Goal: Transaction & Acquisition: Purchase product/service

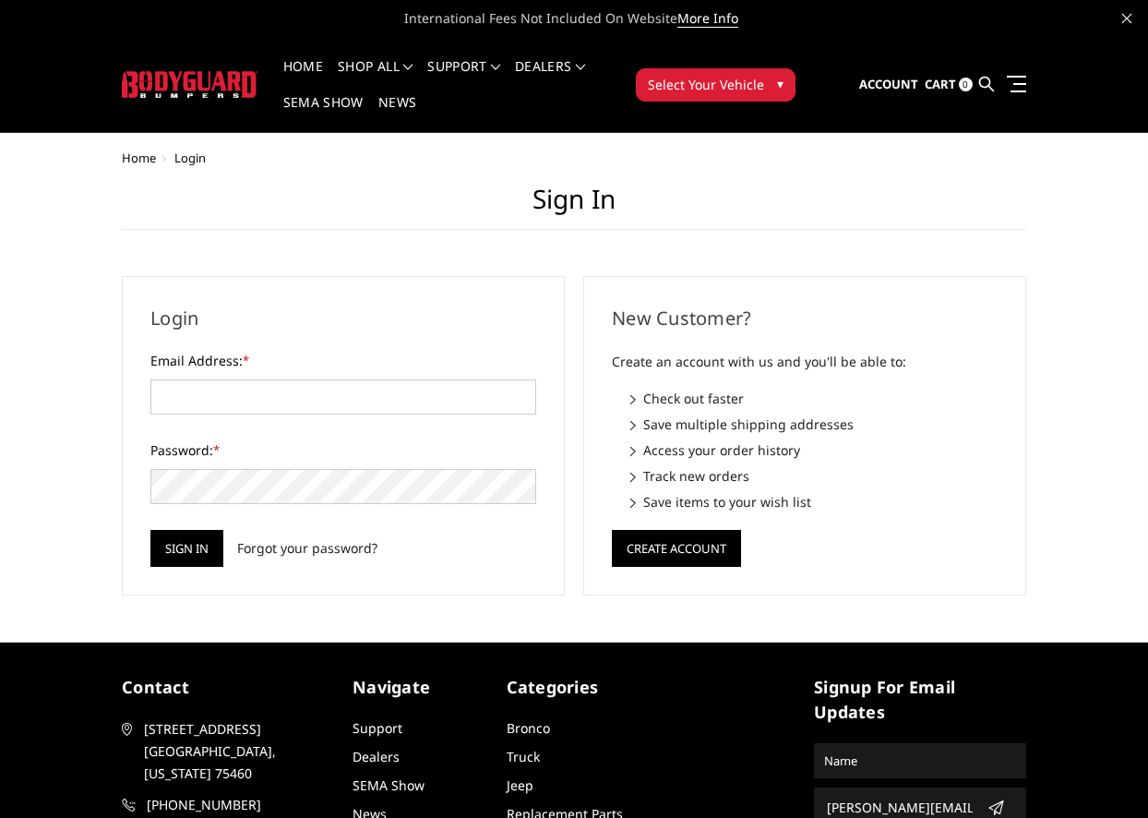
click at [123, 396] on div "Login Email Address: * Password: * Sign in Forgot your password?" at bounding box center [343, 435] width 443 height 319
click at [154, 401] on input "Email Address: *" at bounding box center [343, 396] width 386 height 35
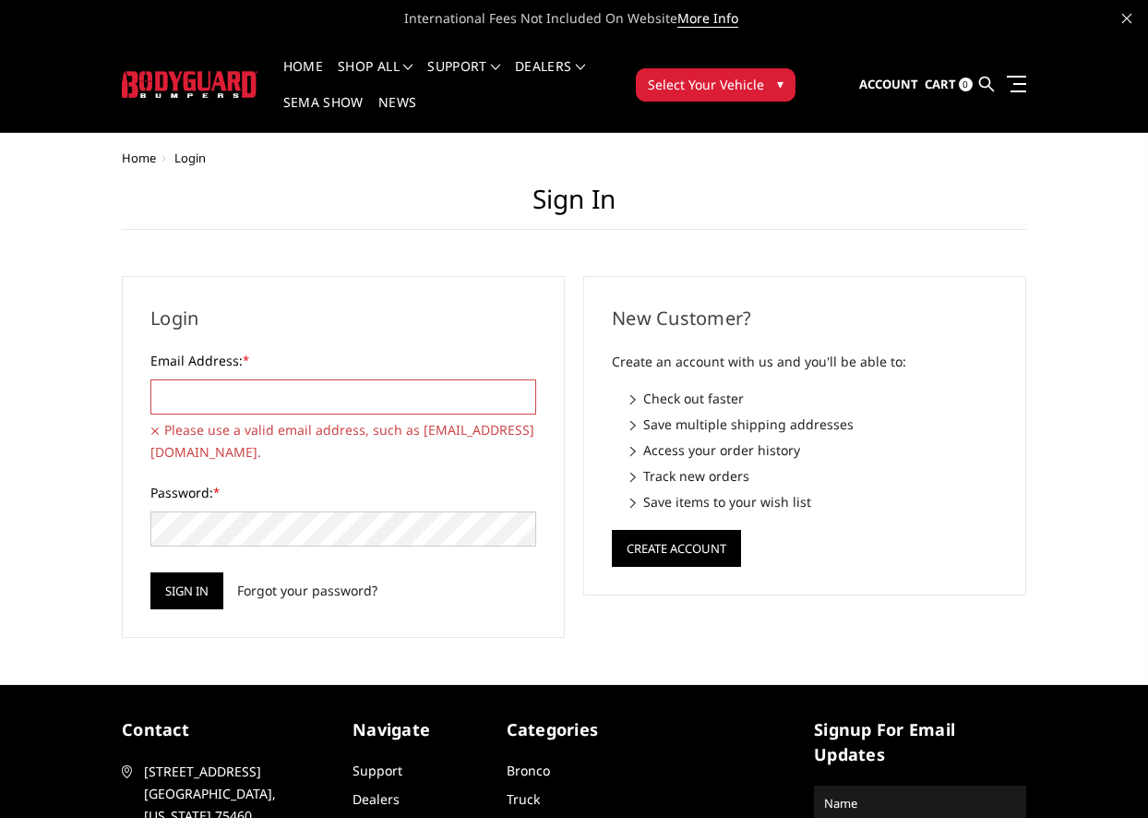
type input "andrew@rossmonsterdesign.com"
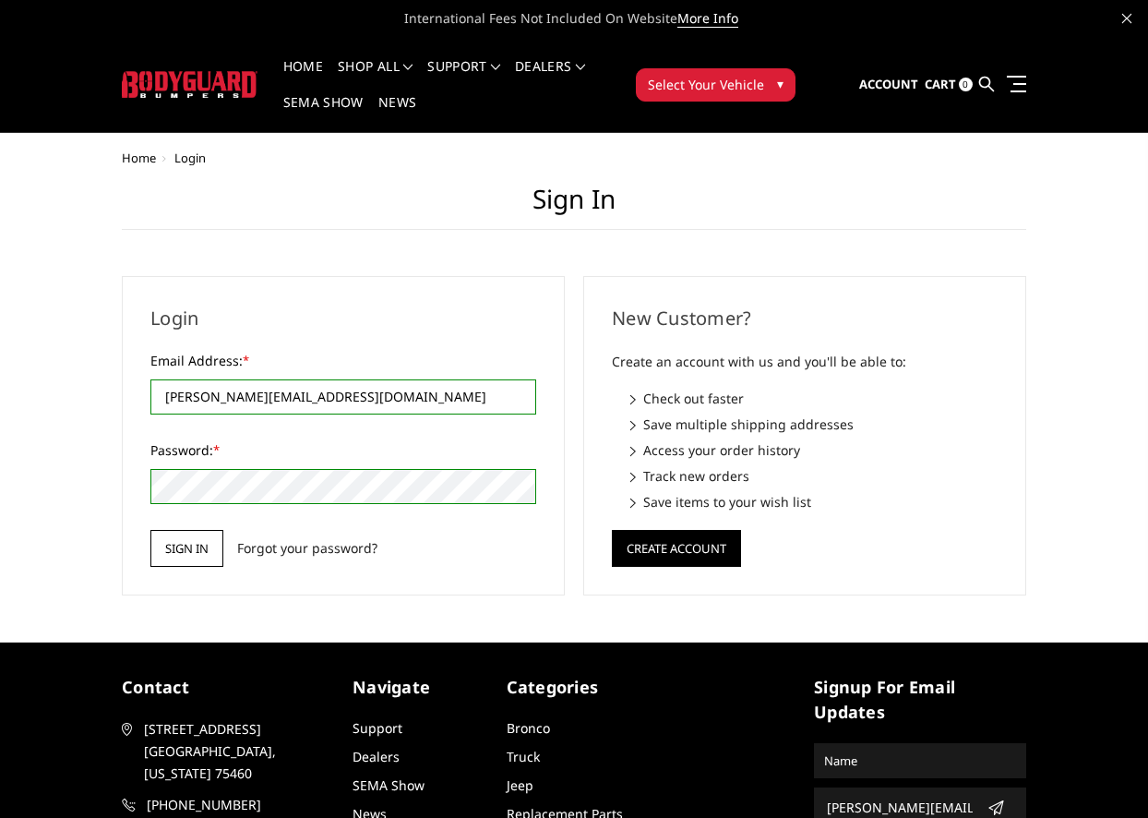
click at [154, 561] on input "Sign in" at bounding box center [186, 548] width 73 height 37
click at [173, 547] on input "Sign in" at bounding box center [186, 548] width 73 height 37
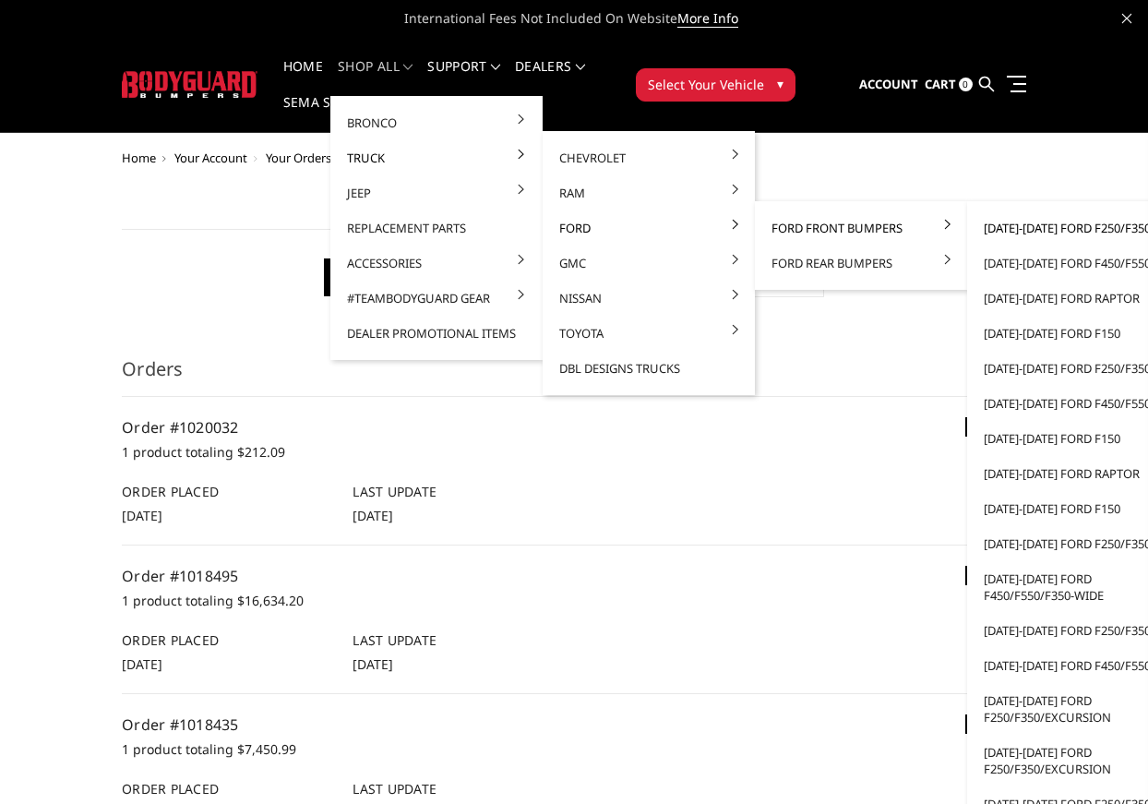
click at [1061, 222] on link "2023-2025 Ford F250/F350" at bounding box center [1074, 227] width 198 height 35
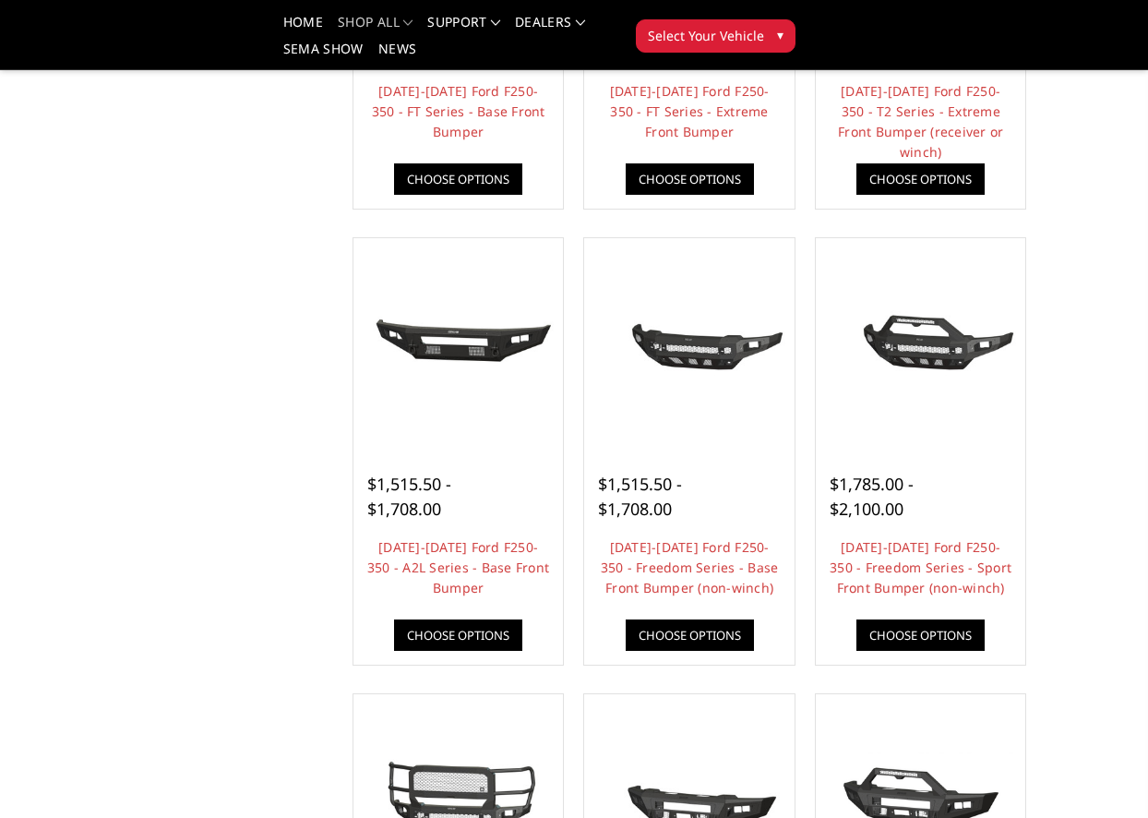
scroll to position [503, 0]
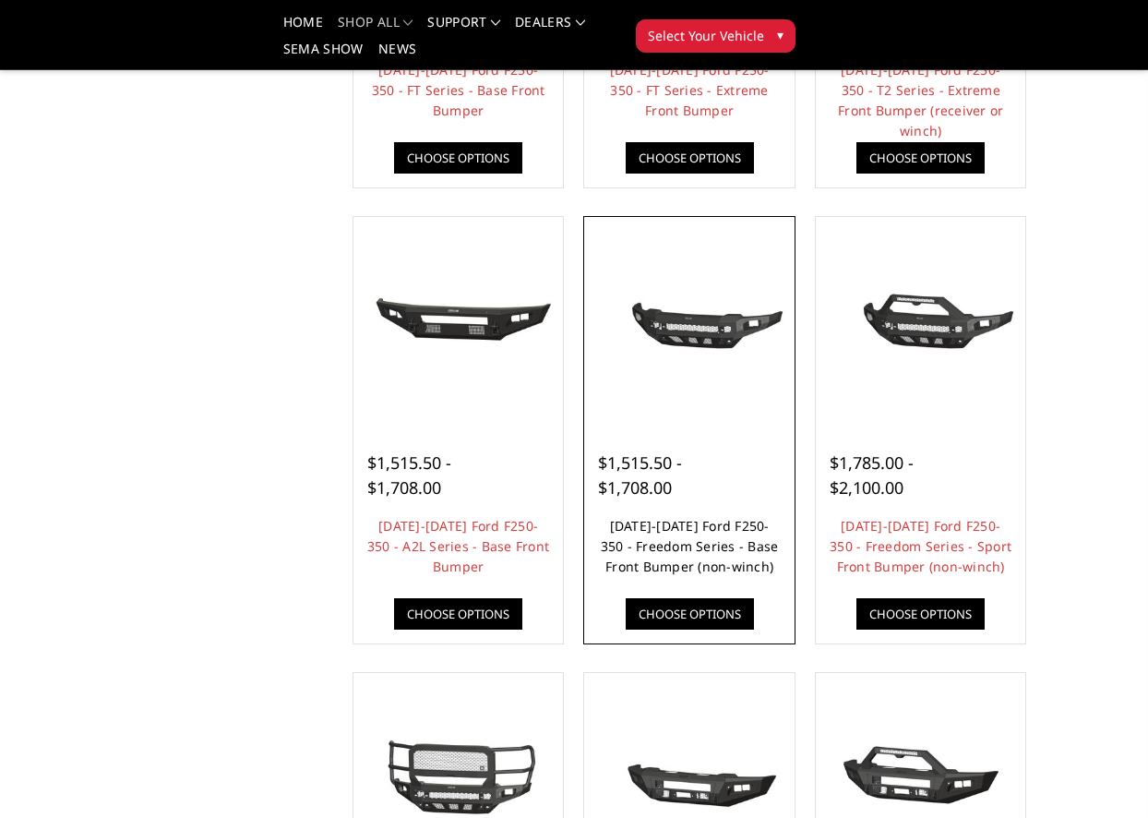
click at [668, 547] on link "2023-2025 Ford F250-350 - Freedom Series - Base Front Bumper (non-winch)" at bounding box center [690, 546] width 178 height 58
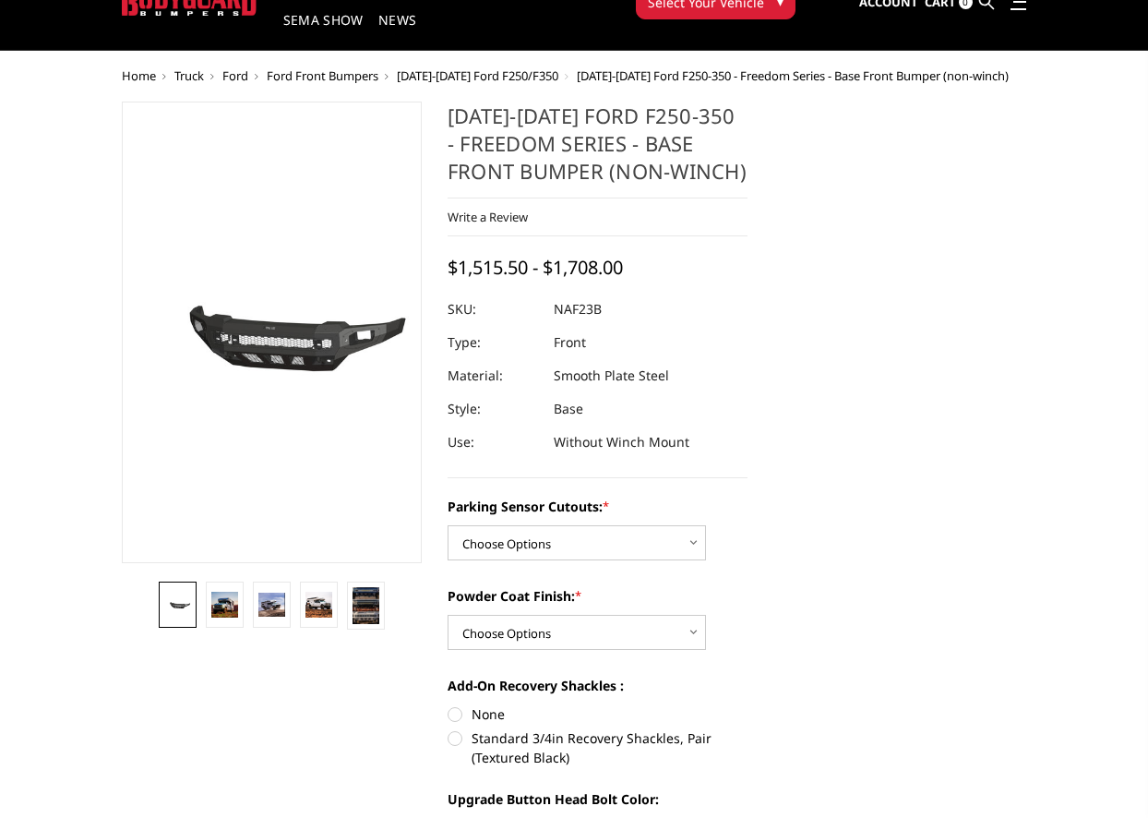
scroll to position [97, 0]
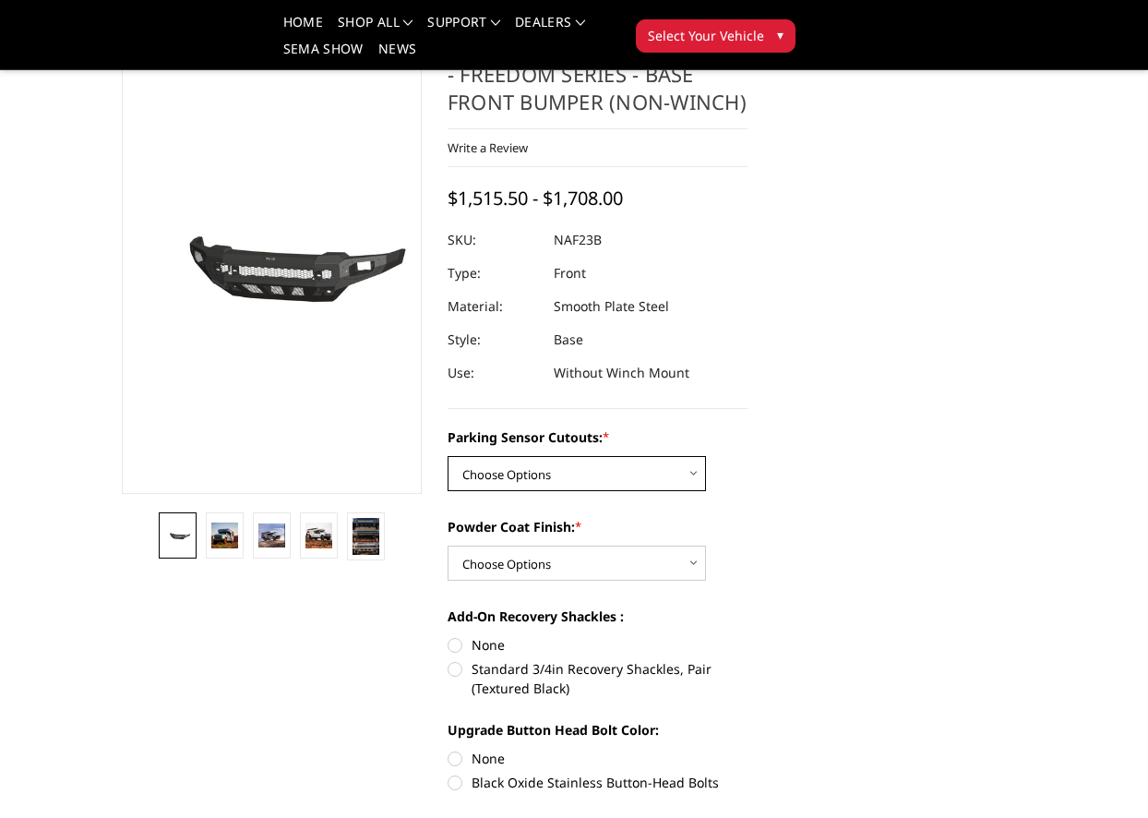
click at [661, 471] on select "Choose Options No - Without Parking Sensor Cutouts Yes - With Parking Sensor Cu…" at bounding box center [577, 473] width 258 height 35
select select "2563"
click at [448, 456] on select "Choose Options No - Without Parking Sensor Cutouts Yes - With Parking Sensor Cu…" at bounding box center [577, 473] width 258 height 35
click at [666, 560] on select "Choose Options Bare Metal Textured Black Powder Coat" at bounding box center [577, 562] width 258 height 35
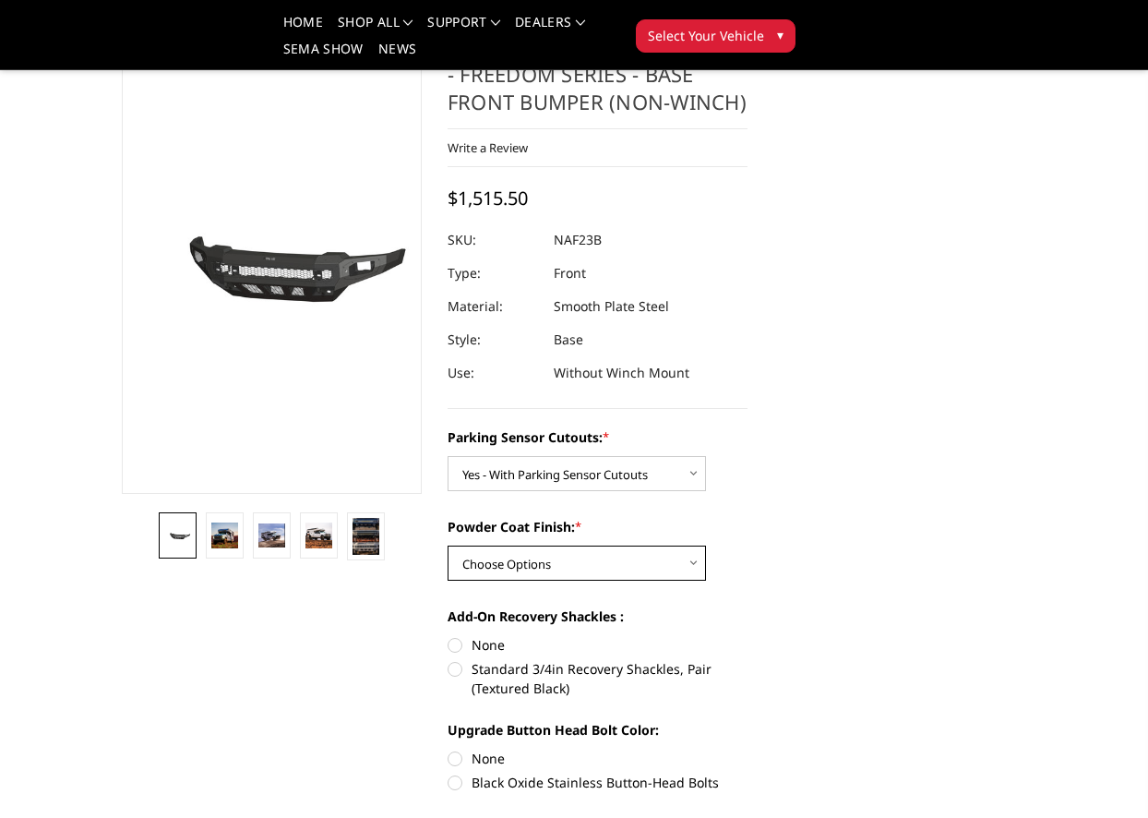
select select "2565"
click at [448, 545] on select "Choose Options Bare Metal Textured Black Powder Coat" at bounding box center [577, 562] width 258 height 35
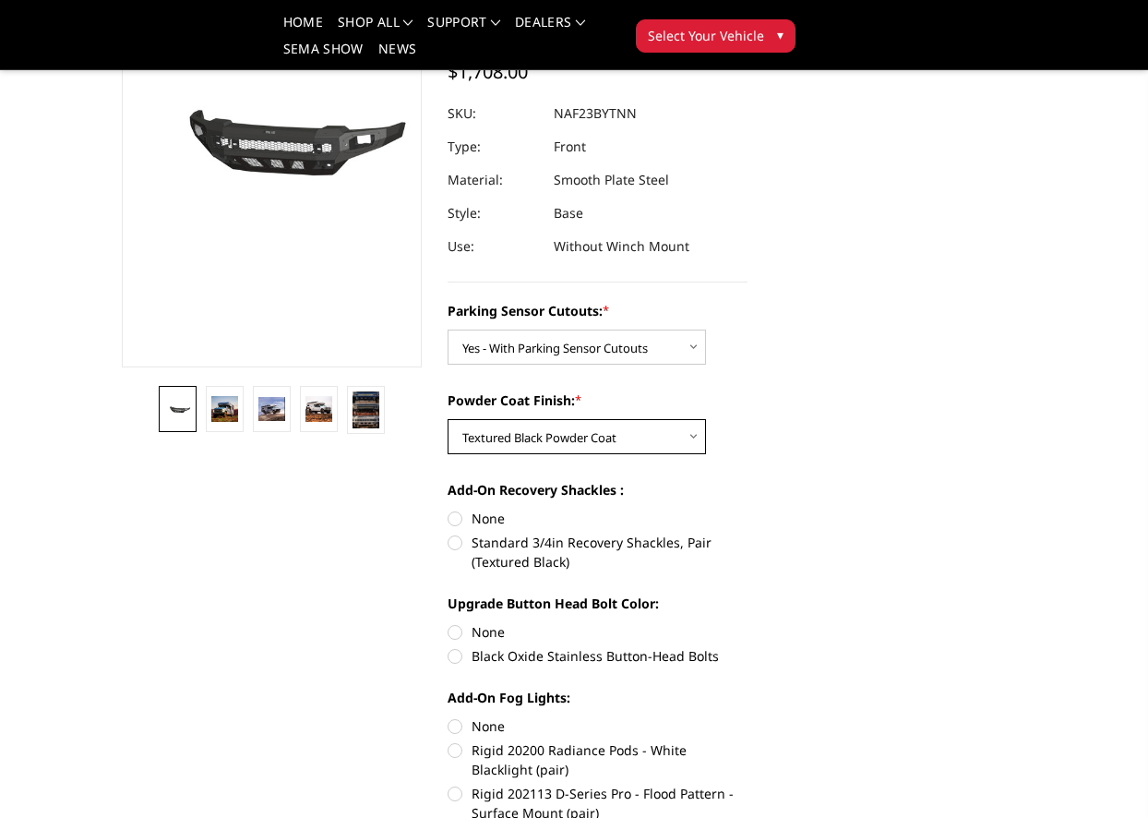
scroll to position [224, 0]
click at [462, 515] on label "None" at bounding box center [598, 517] width 300 height 19
click at [449, 509] on input "None" at bounding box center [448, 508] width 1 height 1
radio input "true"
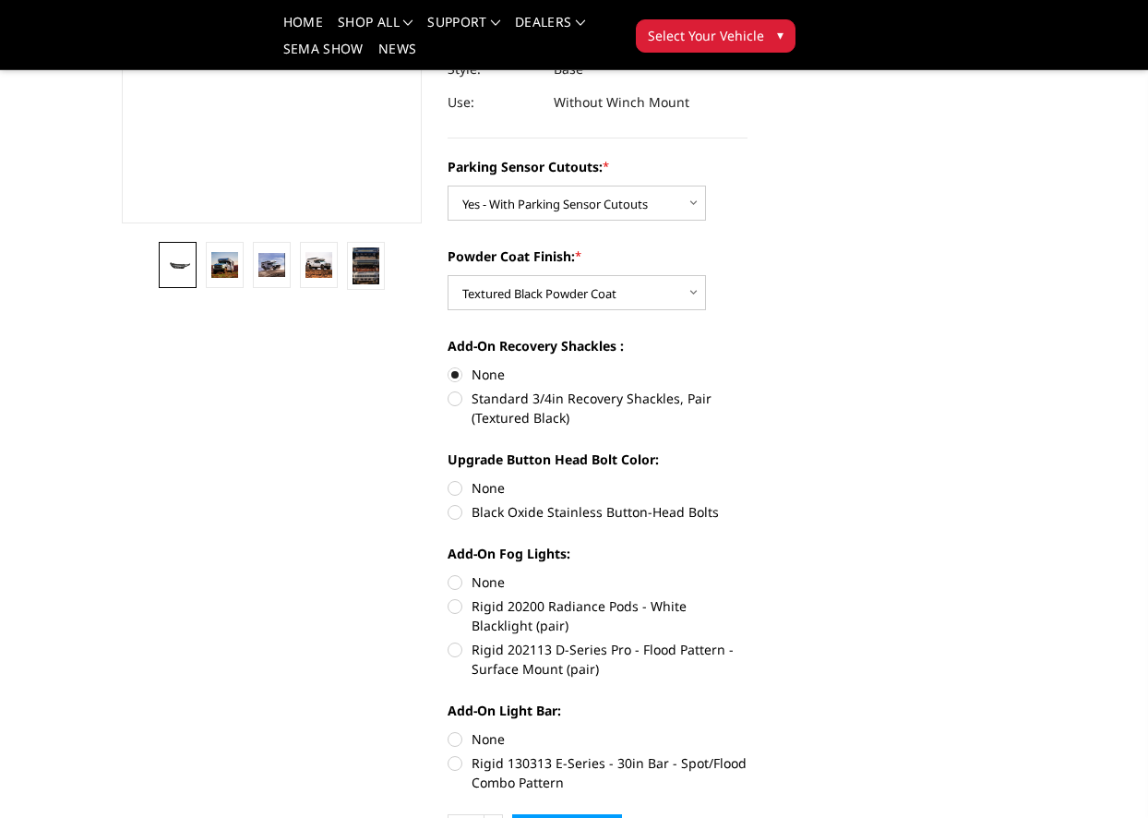
scroll to position [373, 0]
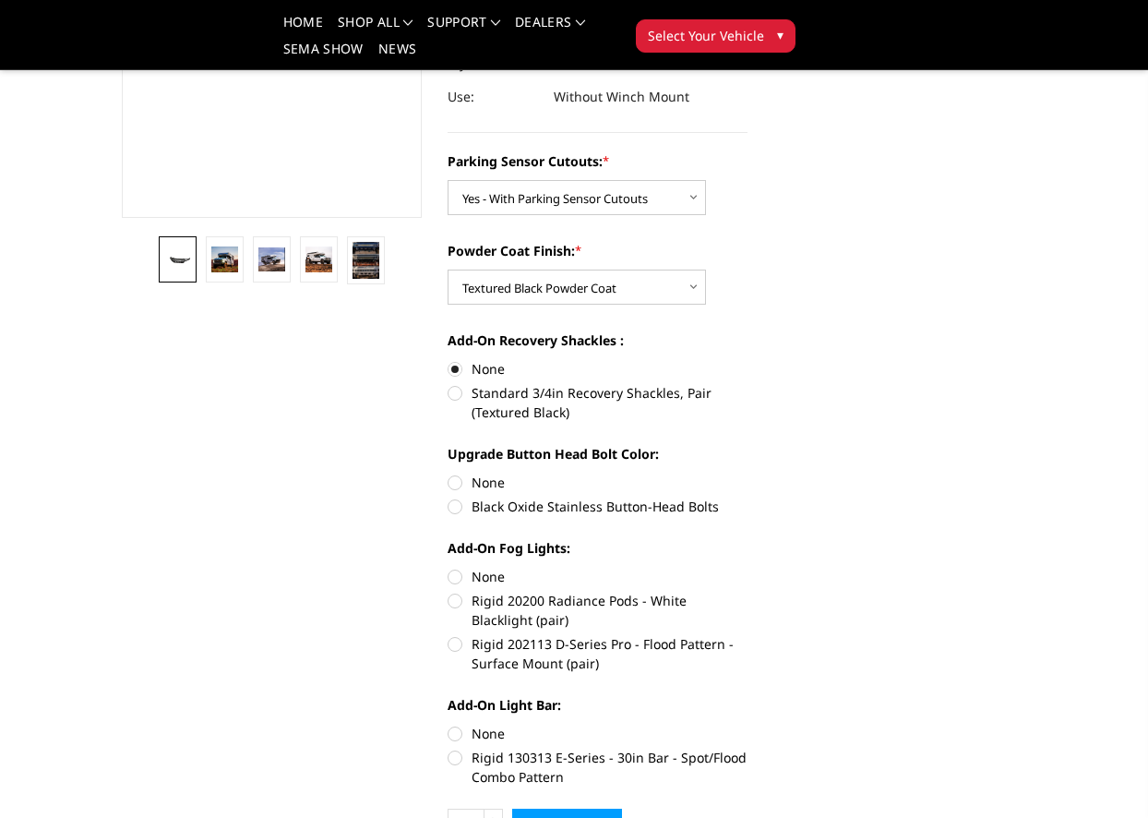
click at [536, 511] on label "Black Oxide Stainless Button-Head Bolts" at bounding box center [598, 506] width 300 height 19
click at [748, 474] on input "Black Oxide Stainless Button-Head Bolts" at bounding box center [748, 473] width 1 height 1
radio input "true"
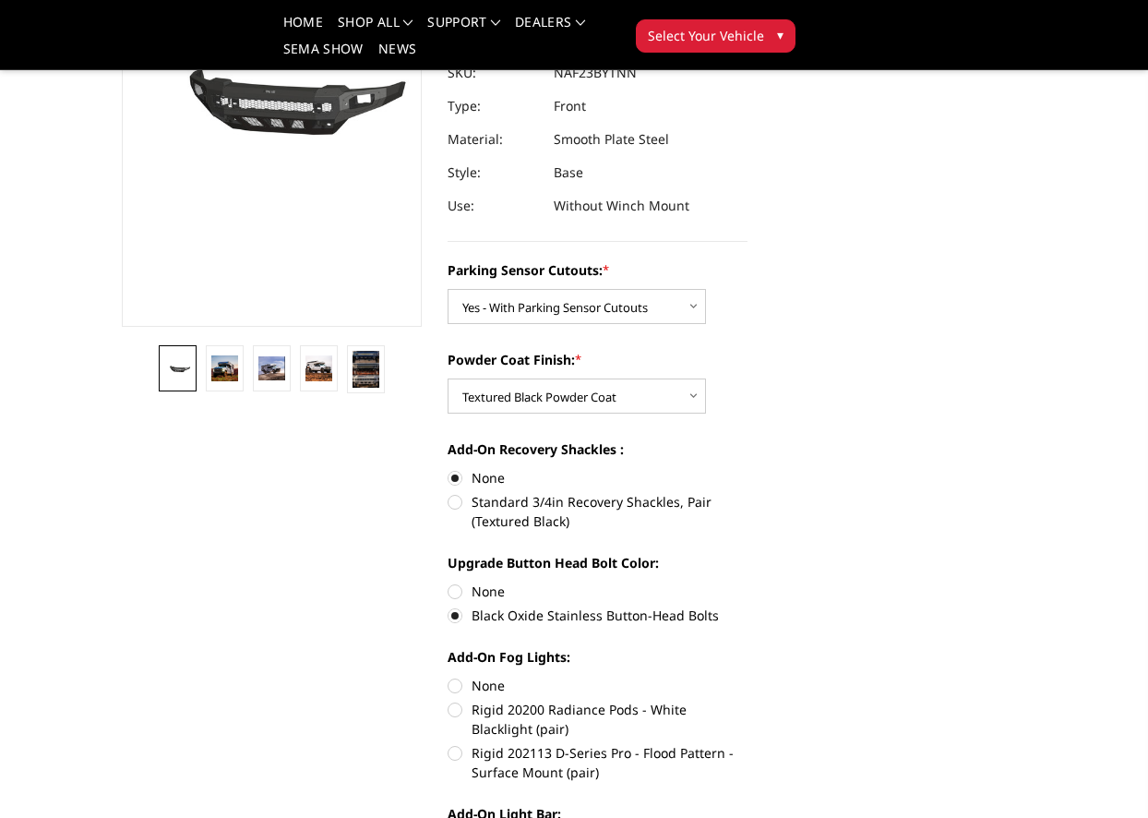
scroll to position [402, 0]
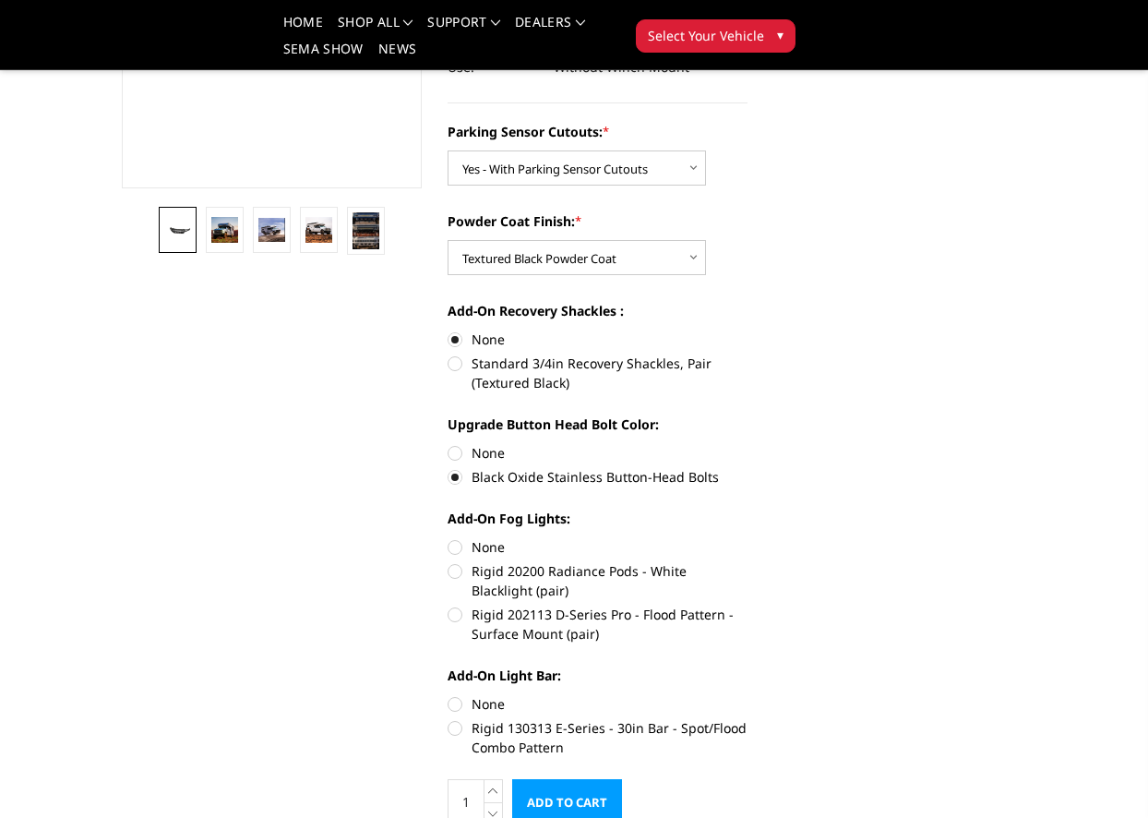
click at [492, 626] on label "Rigid 202113 D-Series Pro - Flood Pattern - Surface Mount (pair)" at bounding box center [598, 624] width 300 height 39
click at [748, 562] on input "Rigid 202113 D-Series Pro - Flood Pattern - Surface Mount (pair)" at bounding box center [748, 561] width 1 height 1
radio input "true"
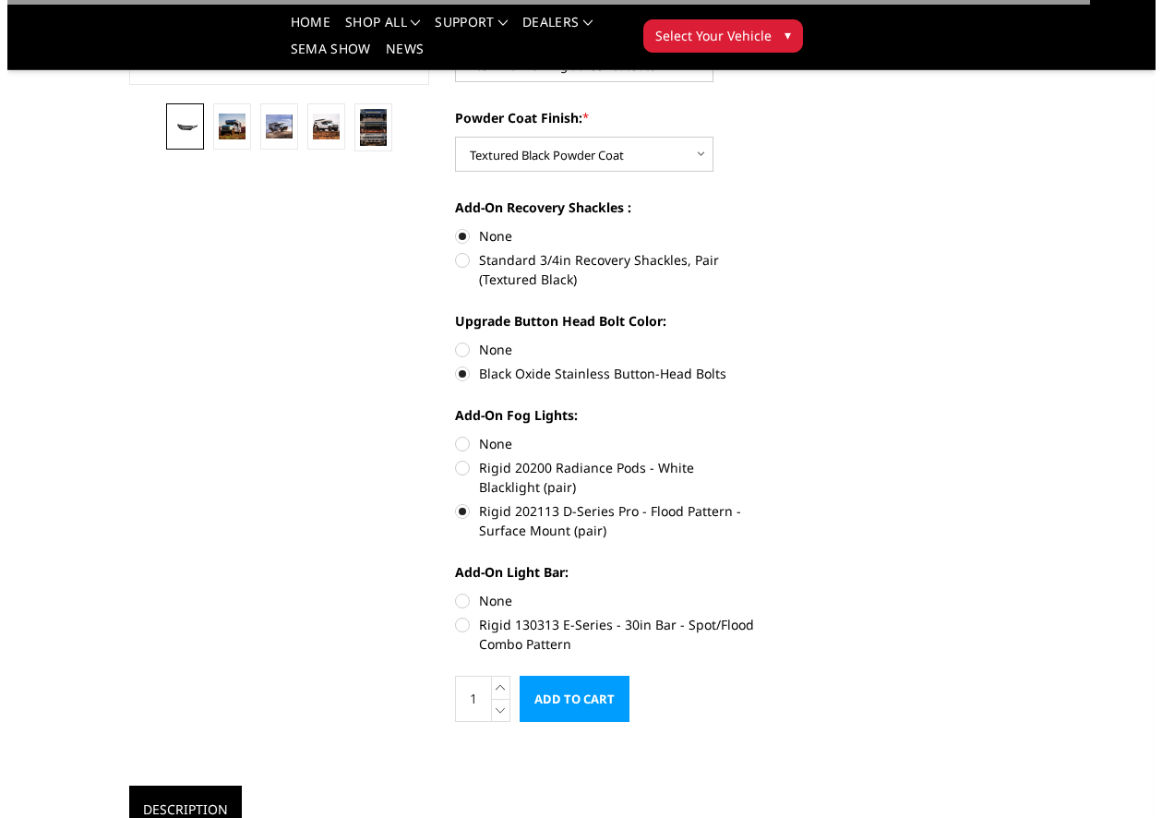
scroll to position [524, 0]
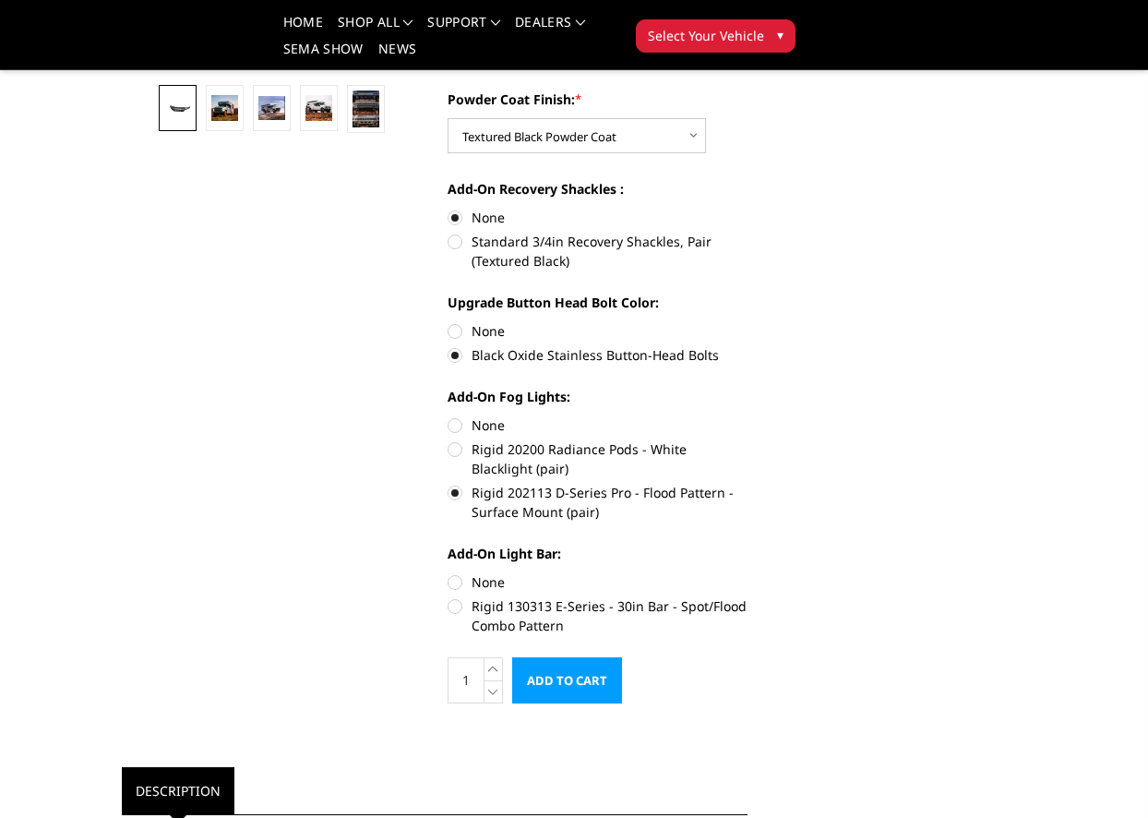
click at [519, 620] on label "Rigid 130313 E-Series - 30in Bar - Spot/Flood Combo Pattern" at bounding box center [598, 615] width 300 height 39
click at [748, 573] on input "Rigid 130313 E-Series - 30in Bar - Spot/Flood Combo Pattern" at bounding box center [748, 572] width 1 height 1
radio input "true"
click at [572, 673] on input "Add to Cart" at bounding box center [567, 680] width 110 height 46
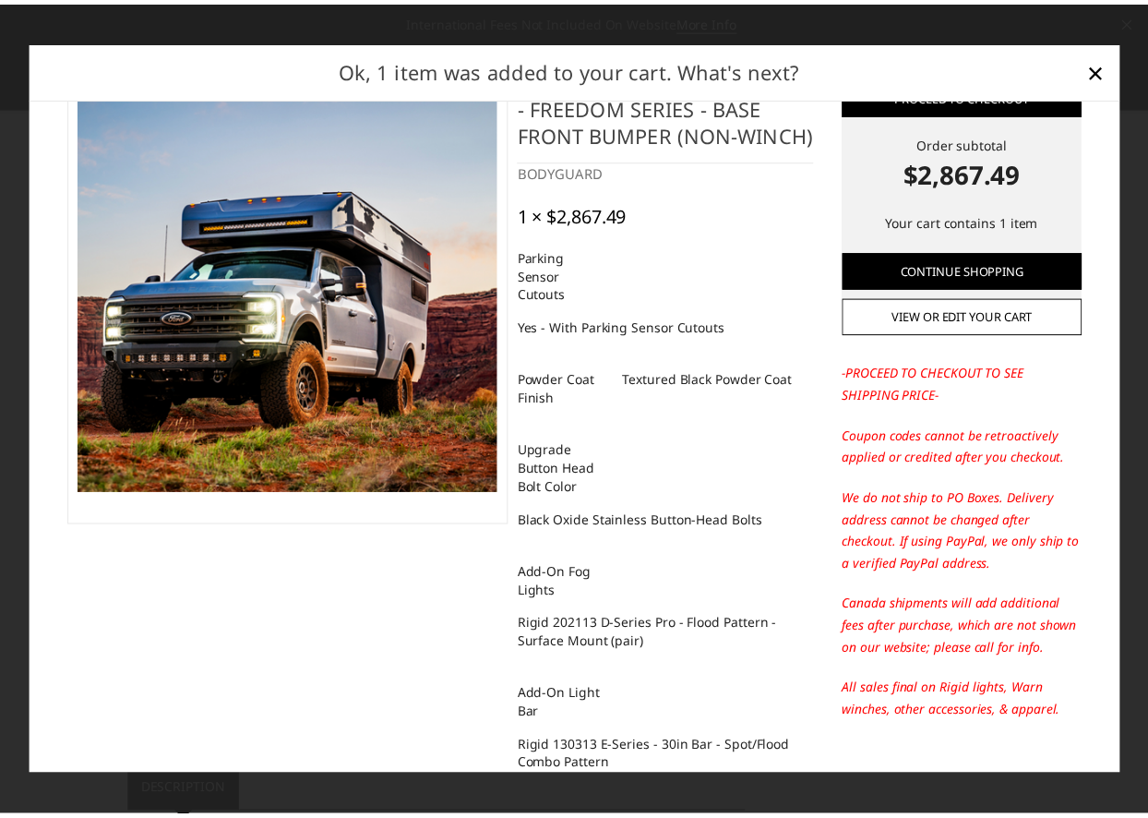
scroll to position [0, 0]
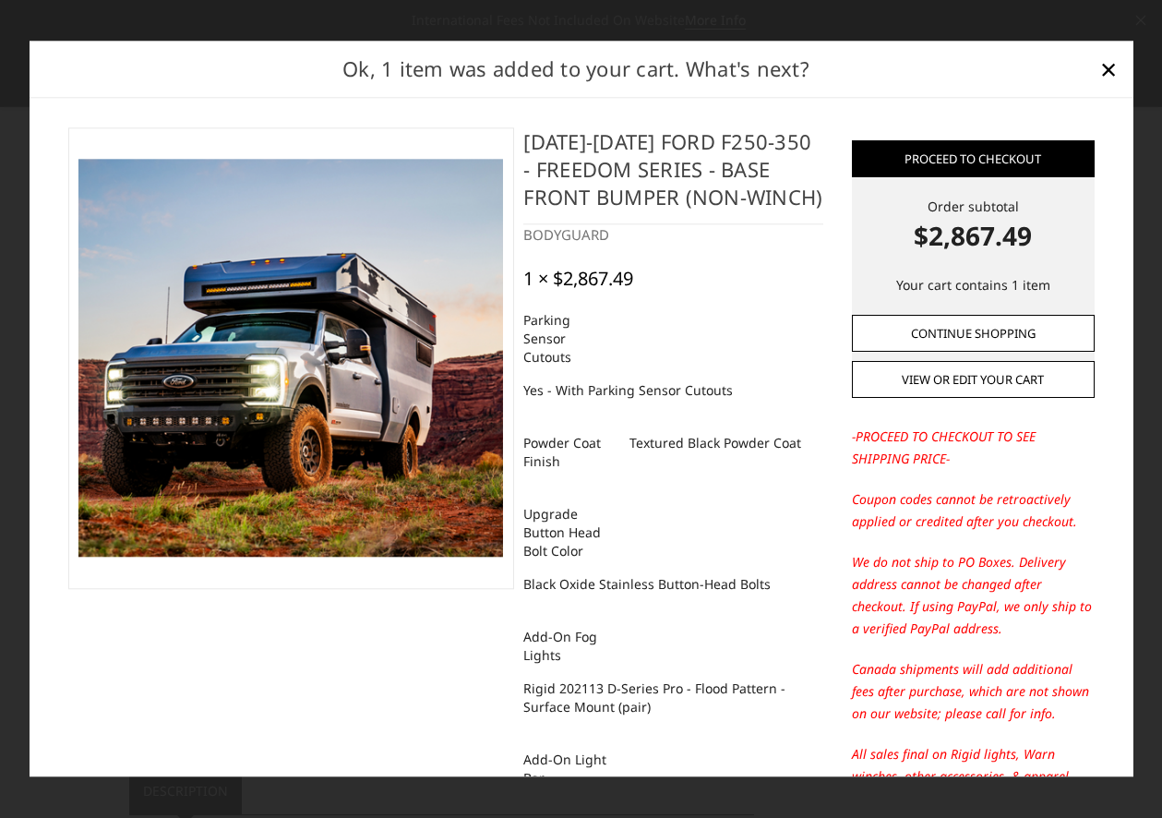
click at [1003, 330] on link "Continue Shopping" at bounding box center [973, 333] width 242 height 37
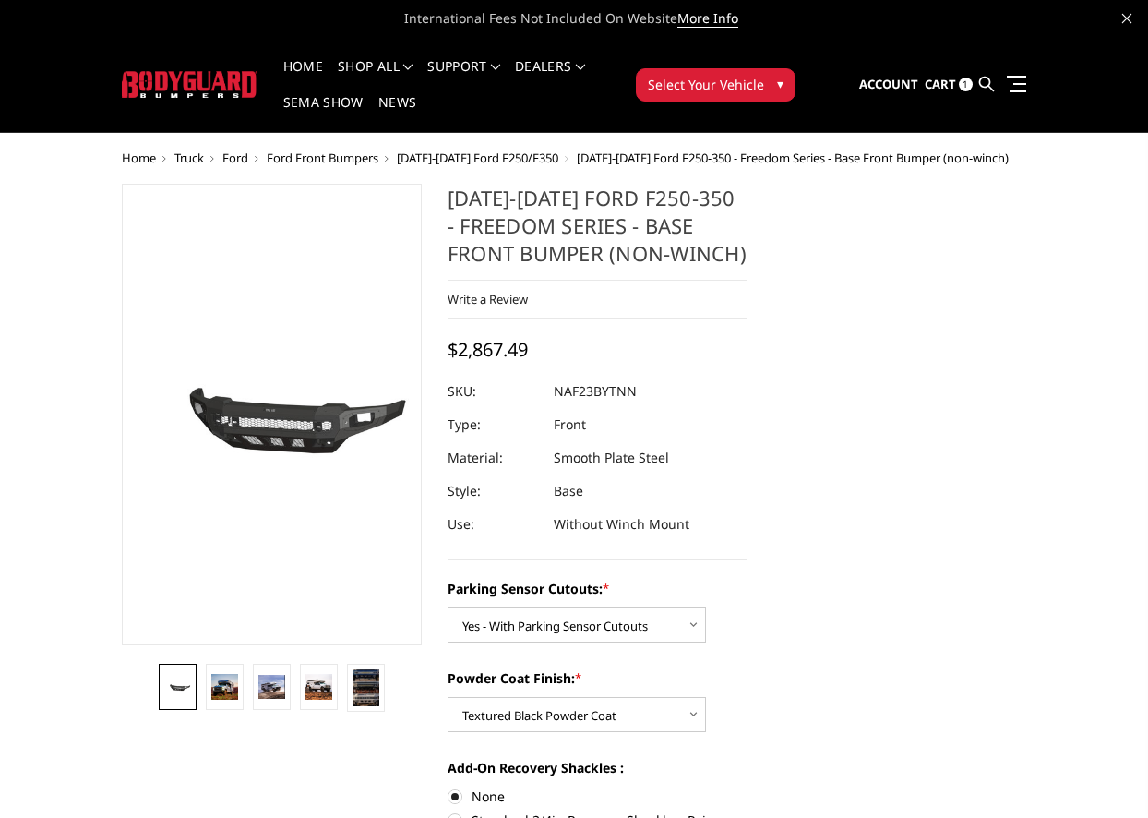
click at [937, 84] on span "Cart" at bounding box center [940, 84] width 31 height 17
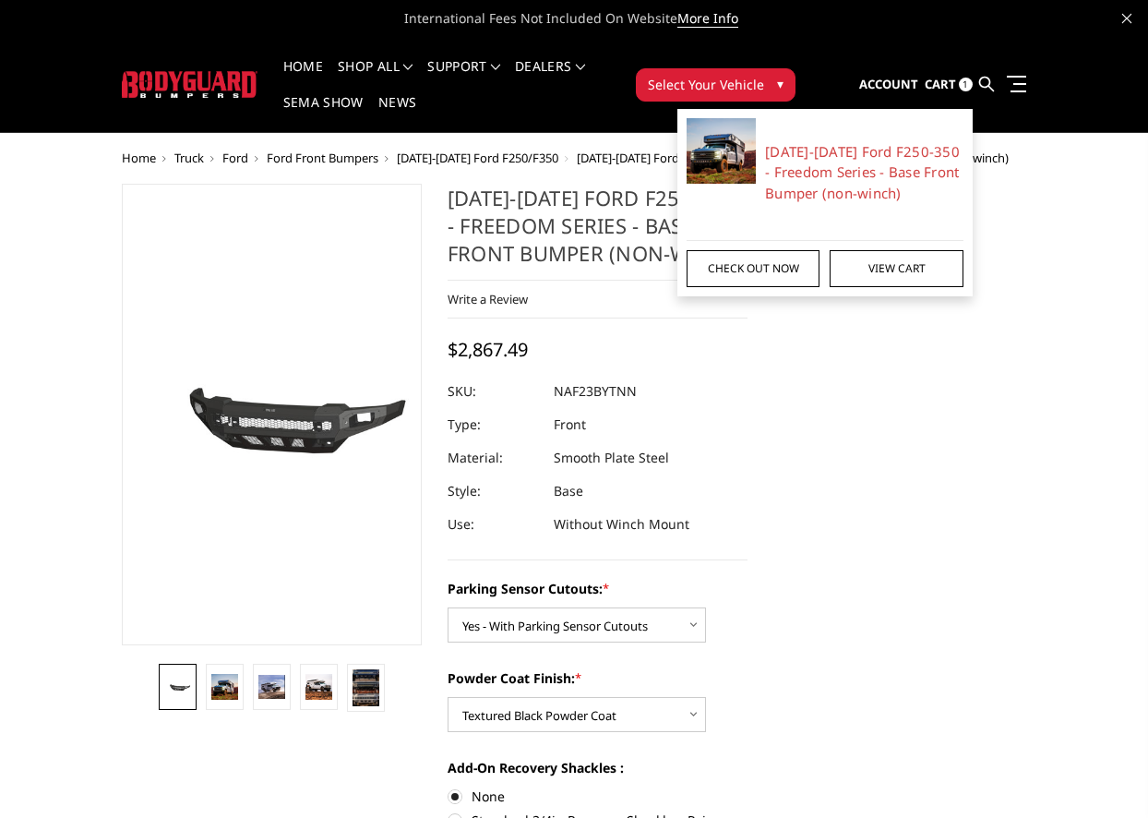
click at [793, 272] on link "Check out now" at bounding box center [753, 268] width 133 height 37
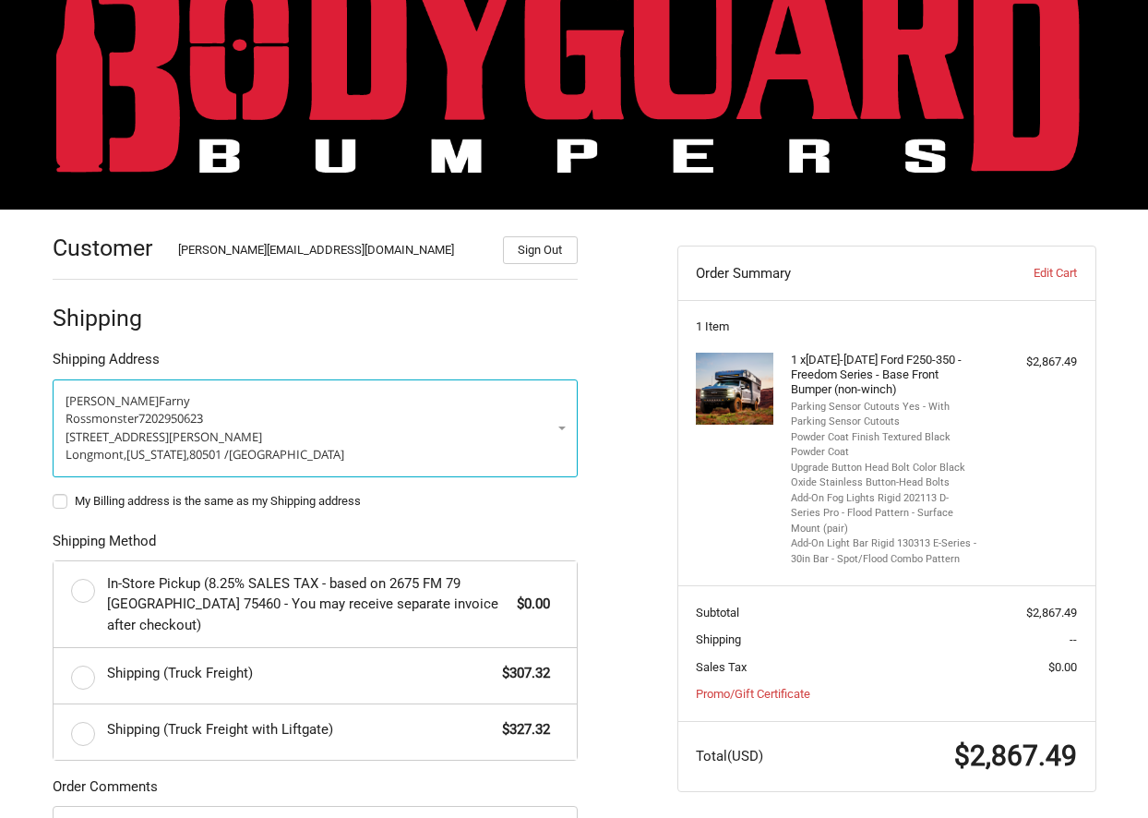
scroll to position [78, 0]
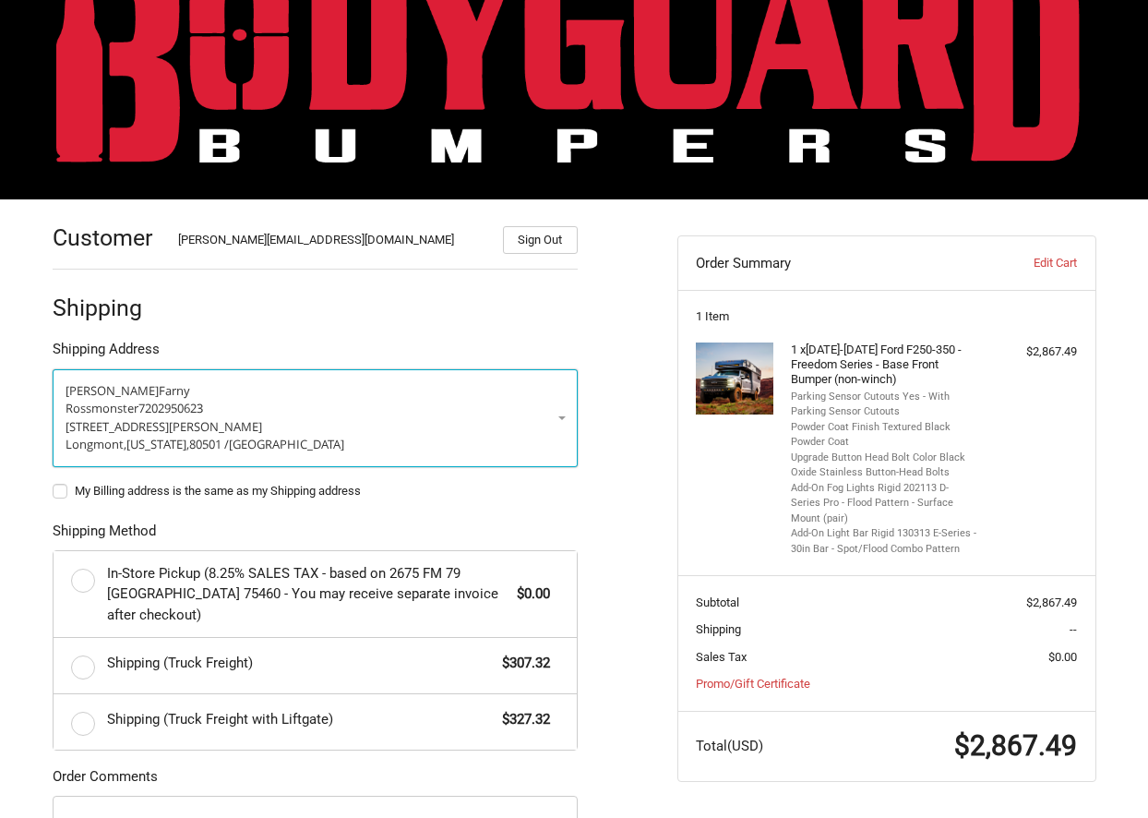
click at [543, 414] on p "Rossmonster 7202950623" at bounding box center [315, 409] width 499 height 18
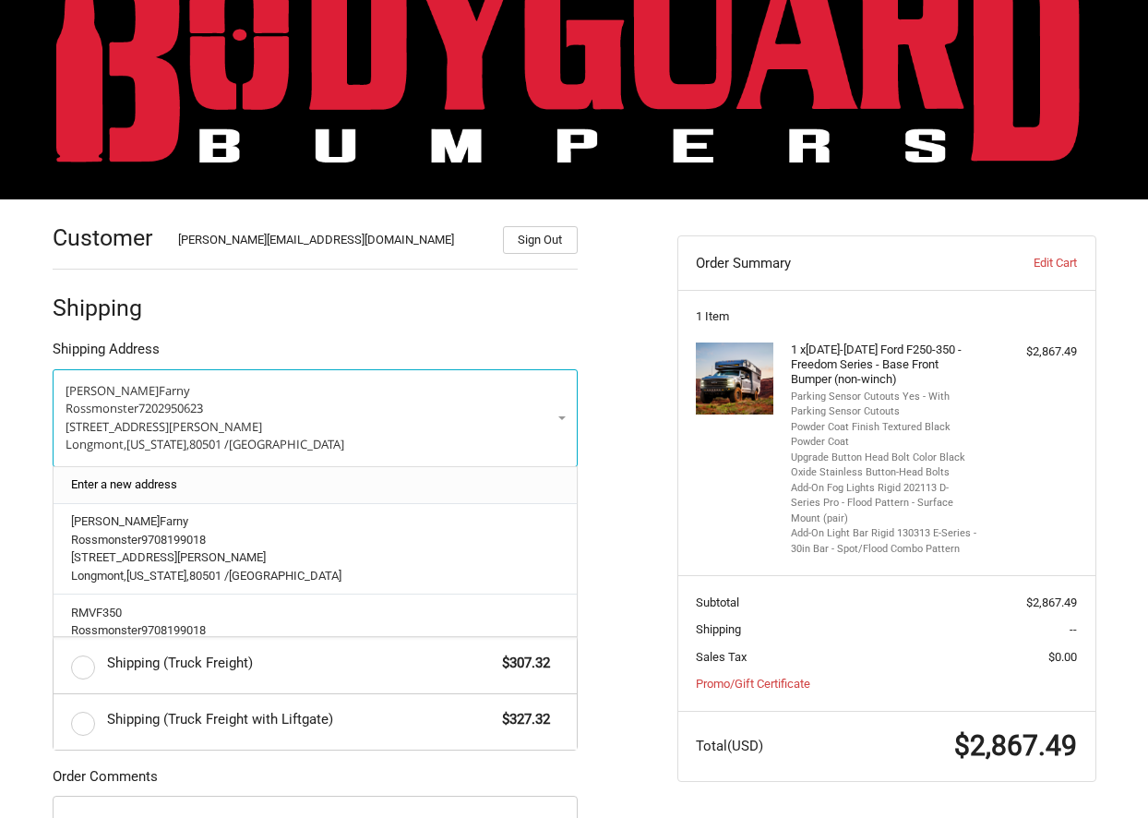
click at [384, 497] on link "Enter a new address" at bounding box center [315, 485] width 506 height 36
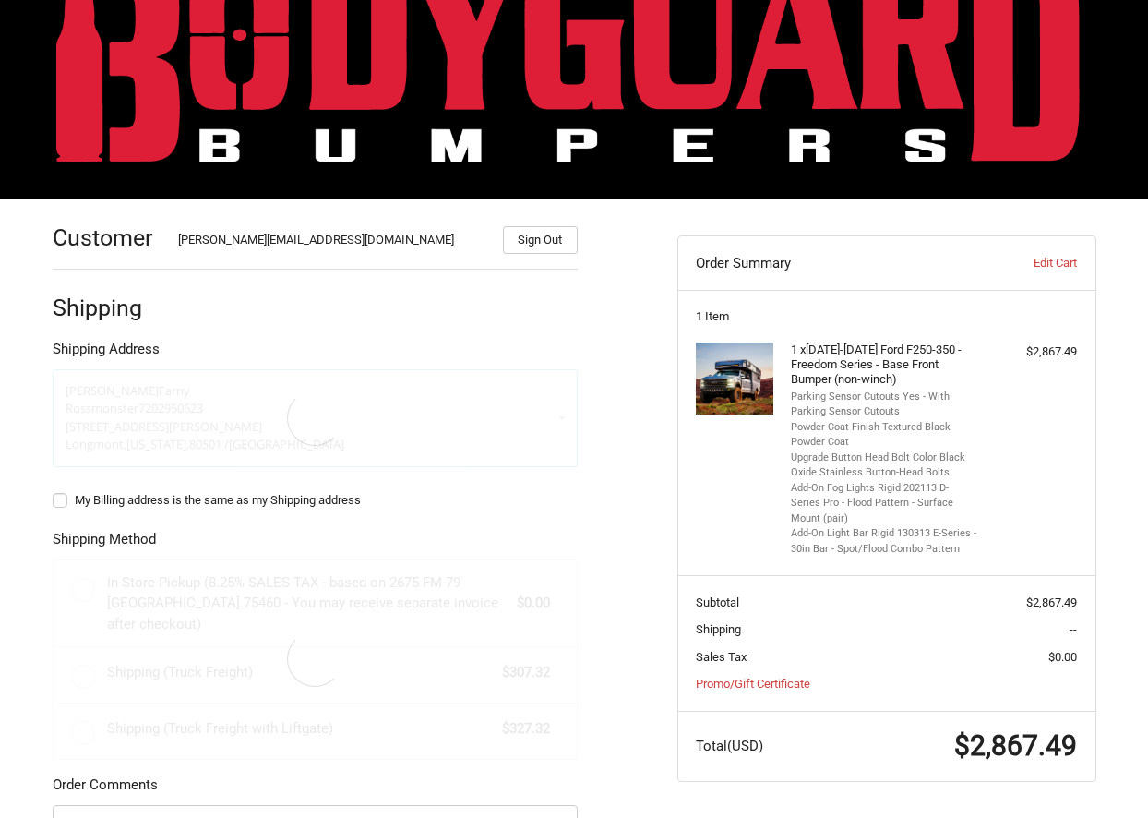
select select "US"
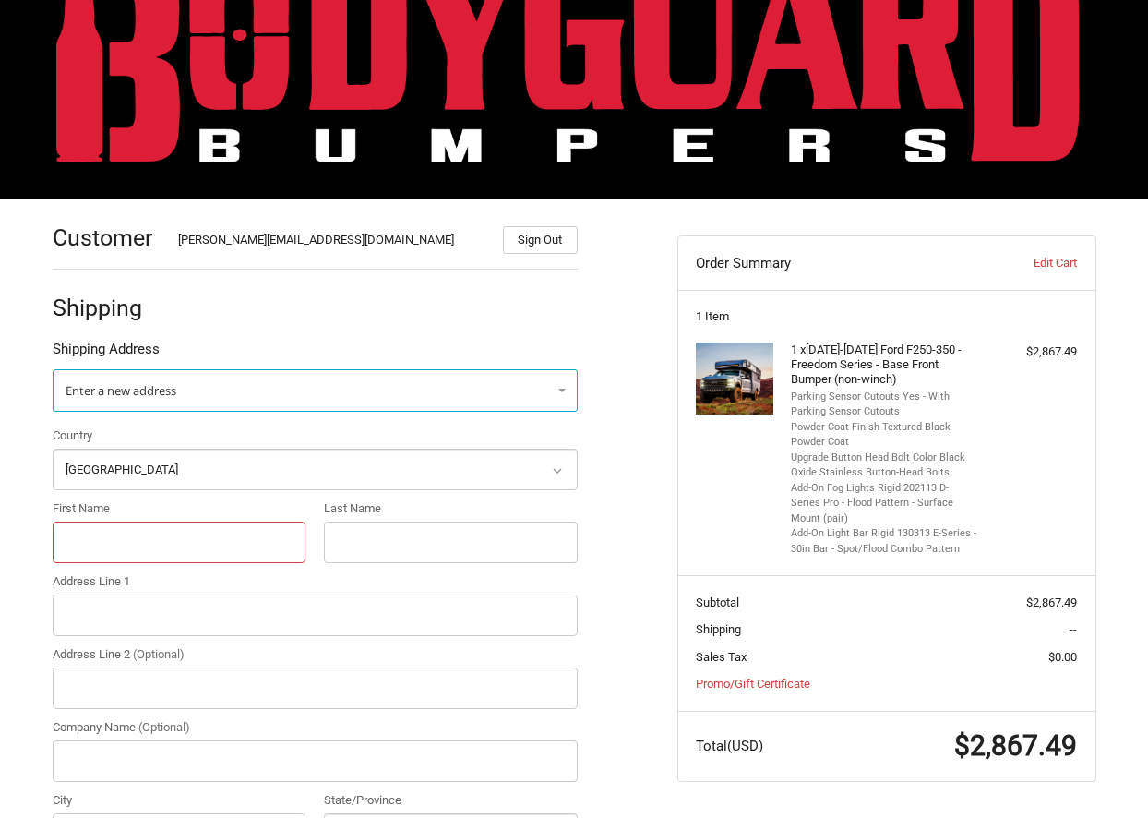
click at [255, 548] on input "First Name" at bounding box center [180, 542] width 254 height 42
type input "Rossmonster"
type input "Delaney"
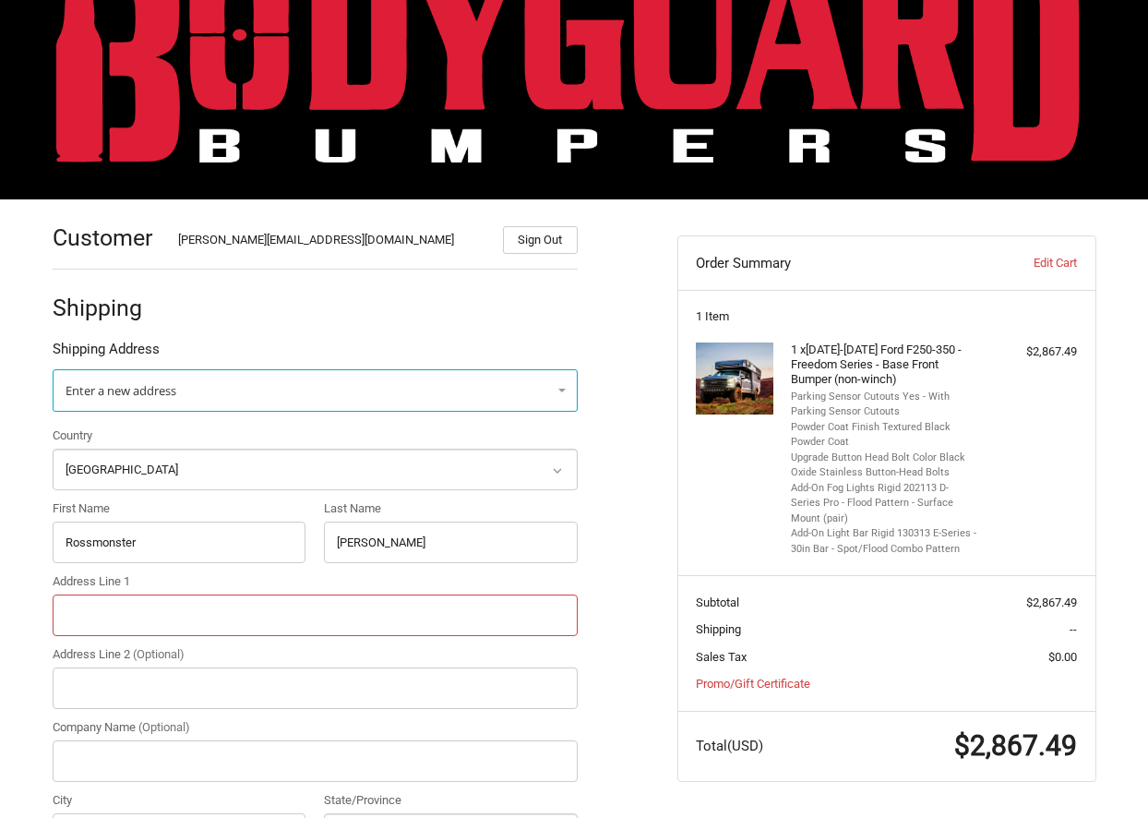
type input "501 S Francis St"
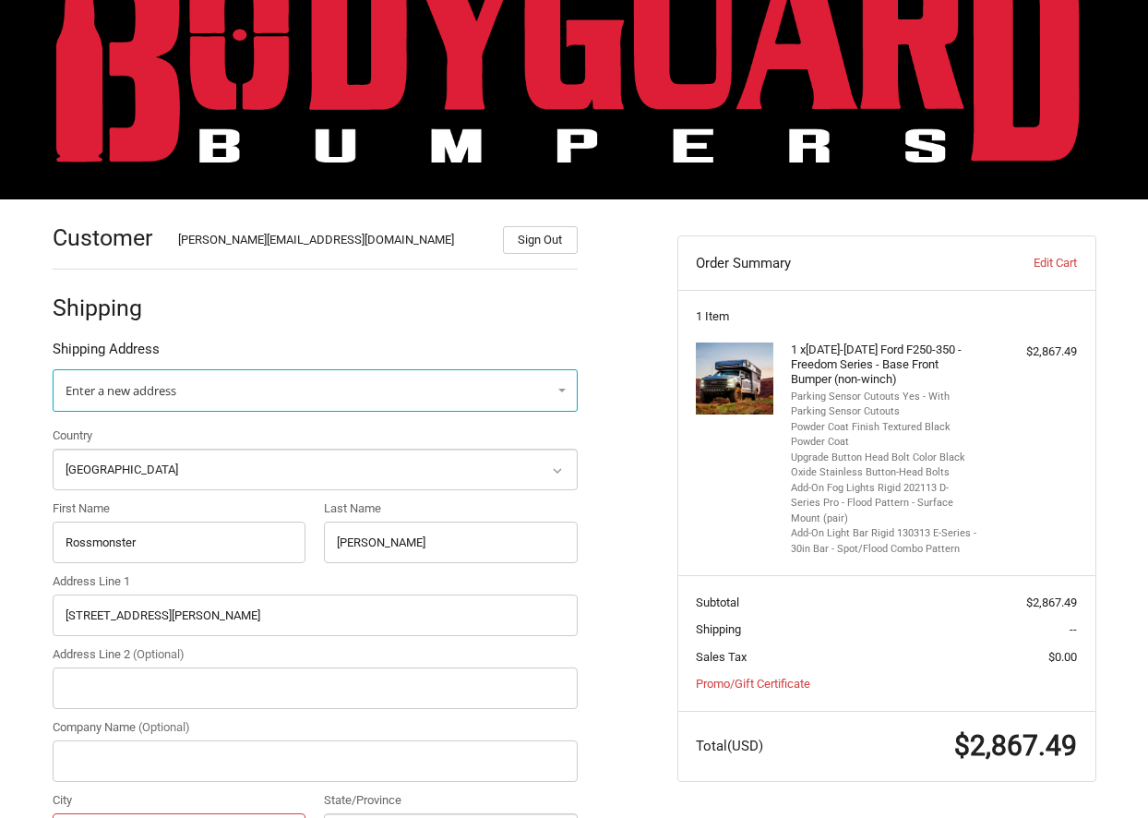
type input "Longmont"
select select "CO"
type input "80501"
type input "9708199018"
click at [353, 550] on input "Delaney" at bounding box center [451, 542] width 254 height 42
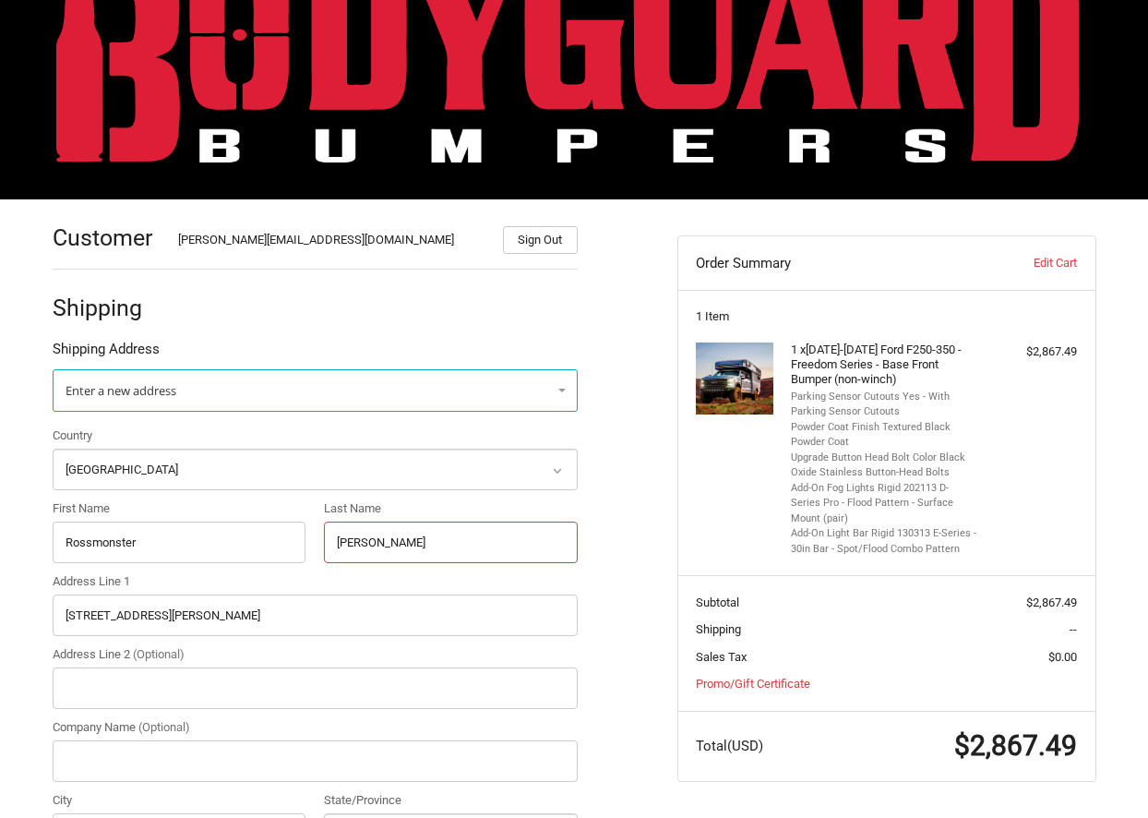
click at [353, 550] on input "Delaney" at bounding box center [451, 542] width 254 height 42
type input "attn Hayes83"
click at [626, 502] on ol "Customer Andrew@rossmonsterdesign.com Sign Out Shipping Shipping Address Enter …" at bounding box center [351, 824] width 597 height 1250
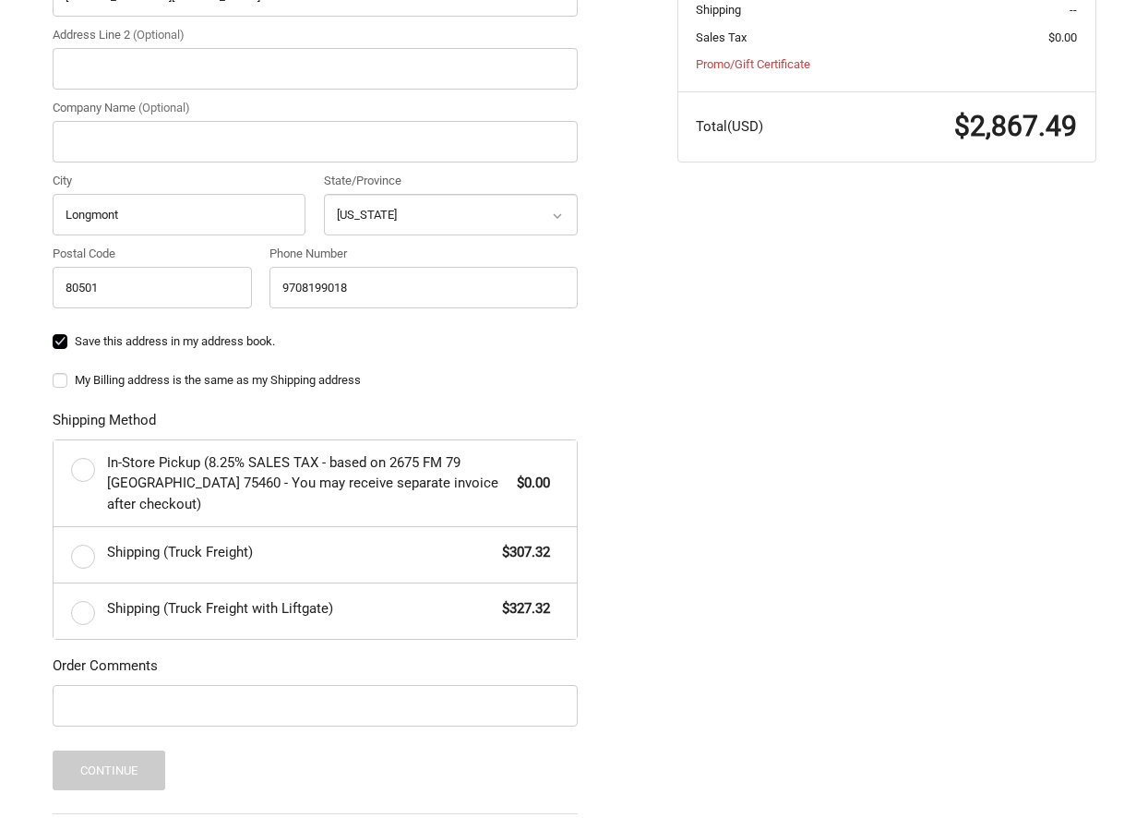
scroll to position [716, 0]
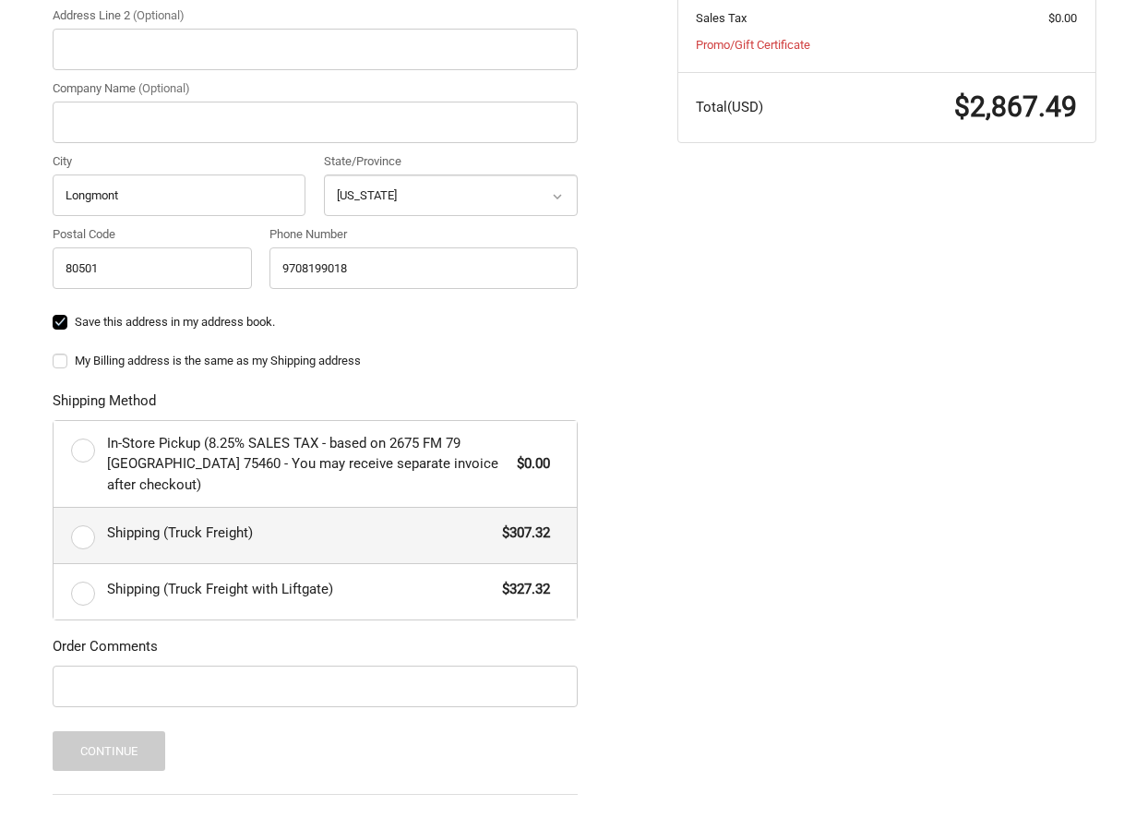
click at [333, 522] on span "Shipping (Truck Freight)" at bounding box center [300, 532] width 386 height 21
click at [54, 509] on input "Shipping (Truck Freight) $307.32" at bounding box center [54, 508] width 1 height 1
radio input "true"
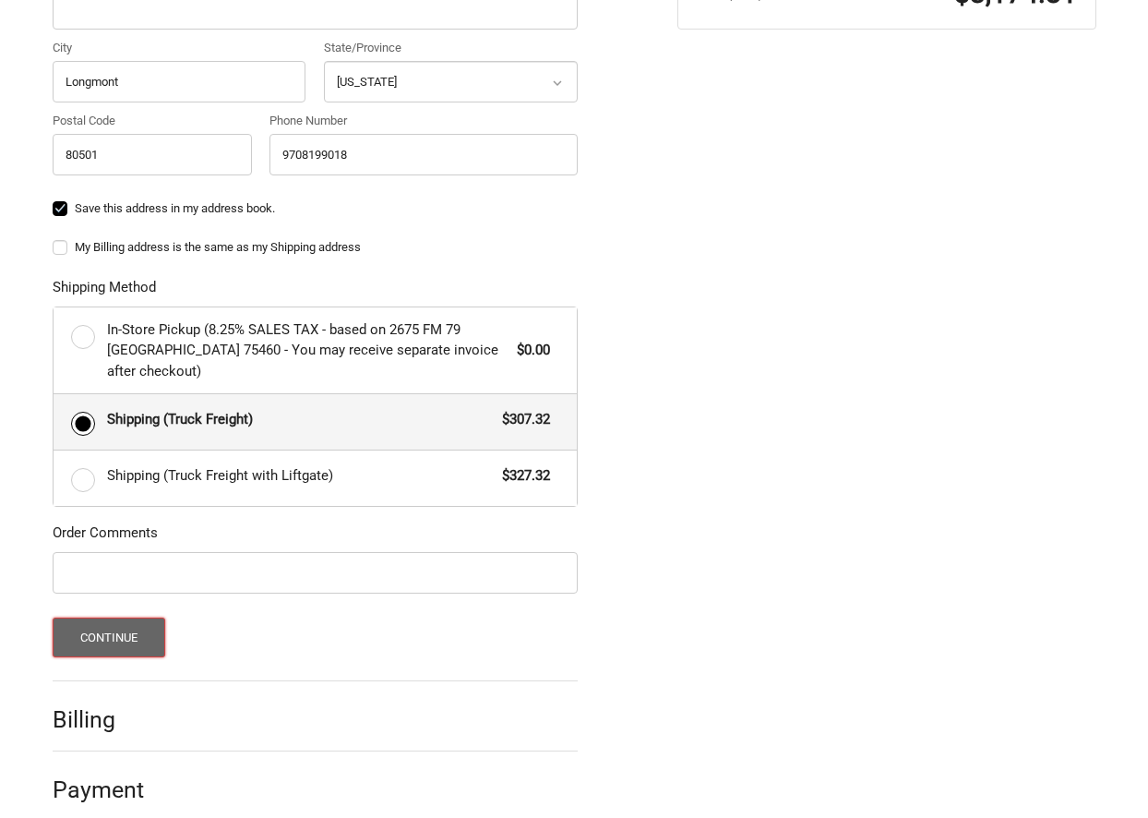
click at [138, 627] on button "Continue" at bounding box center [110, 637] width 114 height 40
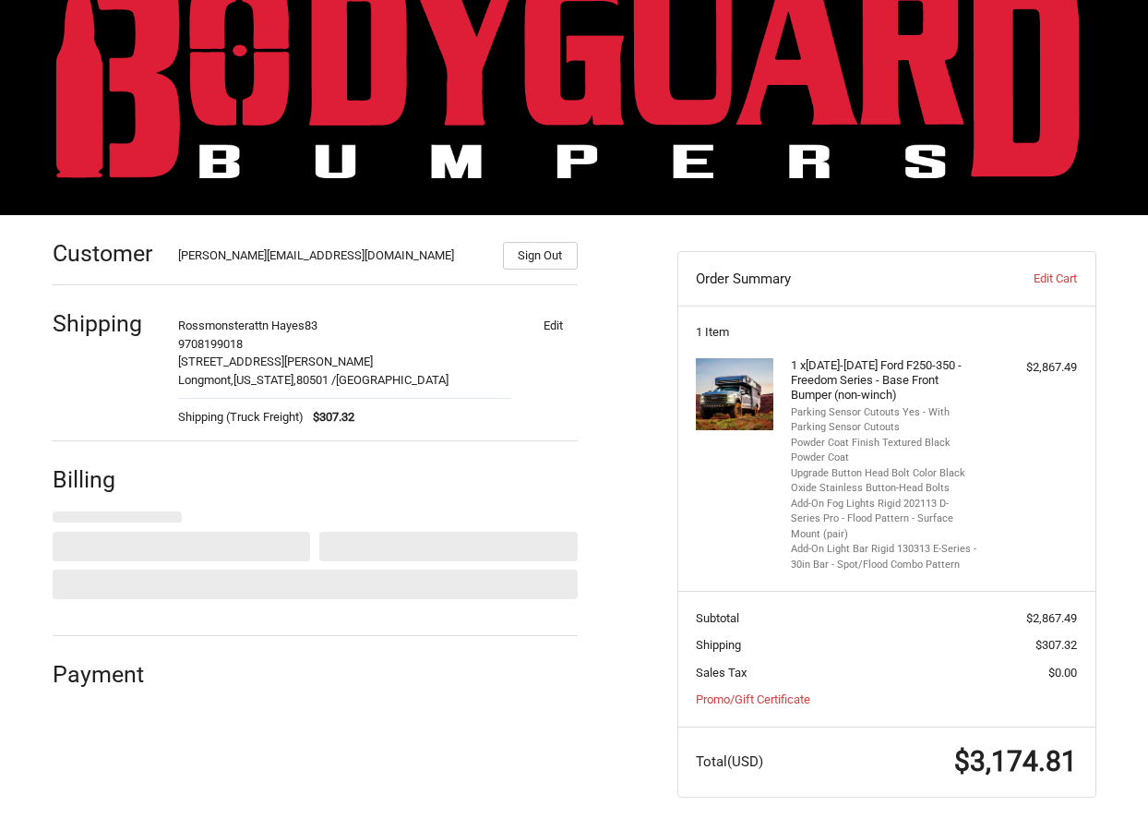
select select "US"
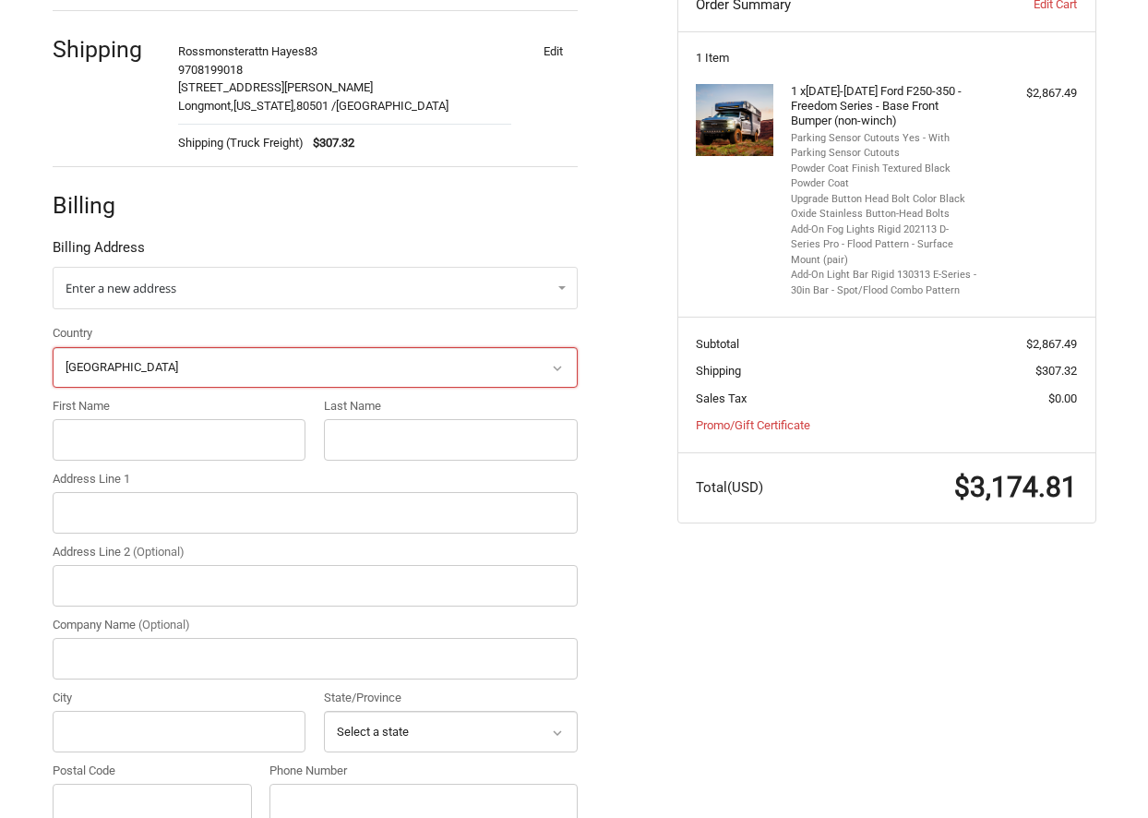
scroll to position [340, 0]
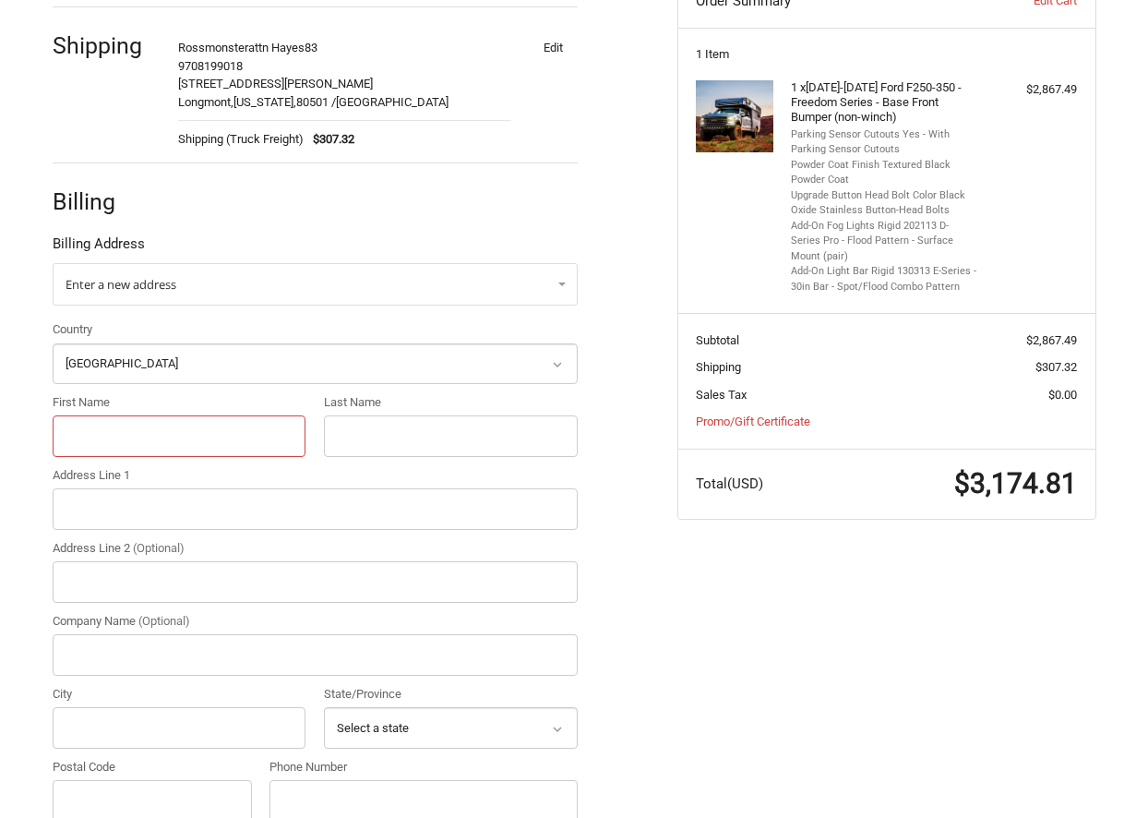
click at [107, 430] on input "First Name" at bounding box center [180, 436] width 254 height 42
type input "Rossmonster"
type input "Delaney"
type input "501 S Francis St"
type input "Longmont"
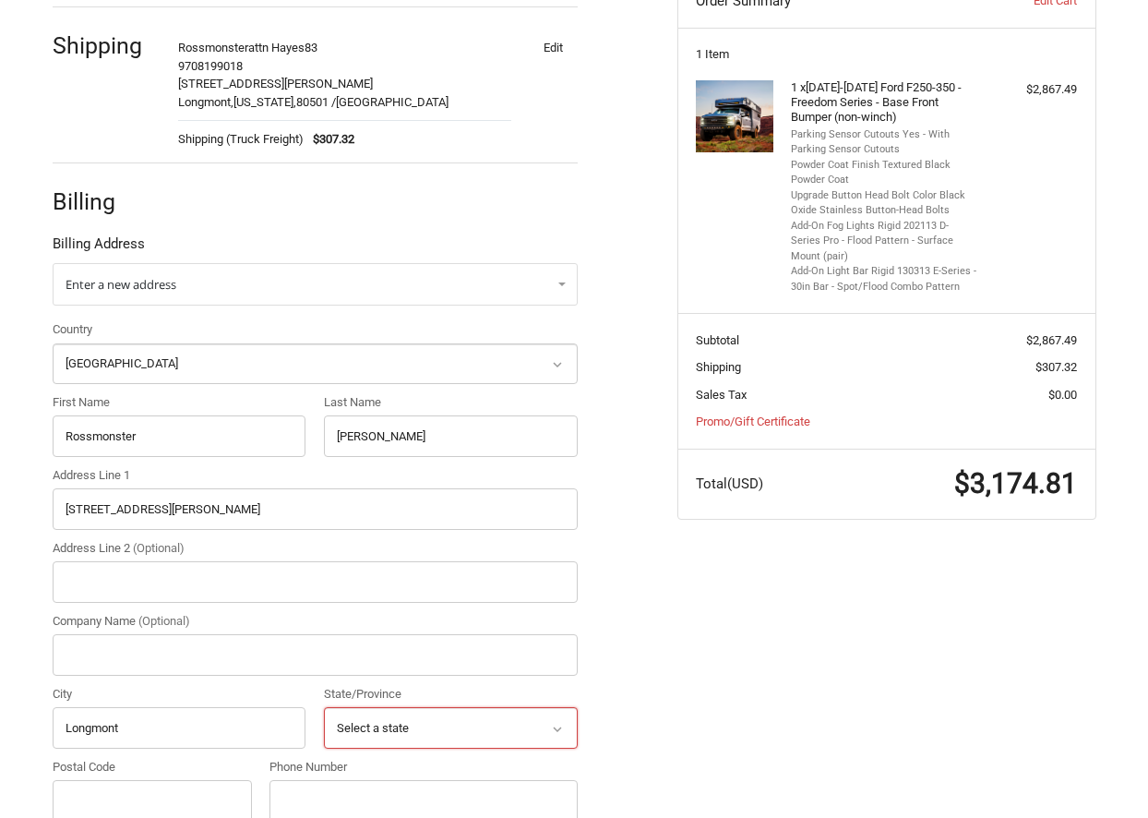
select select "CO"
type input "80501"
type input "9708199018"
click at [352, 442] on input "Delaney" at bounding box center [451, 436] width 254 height 42
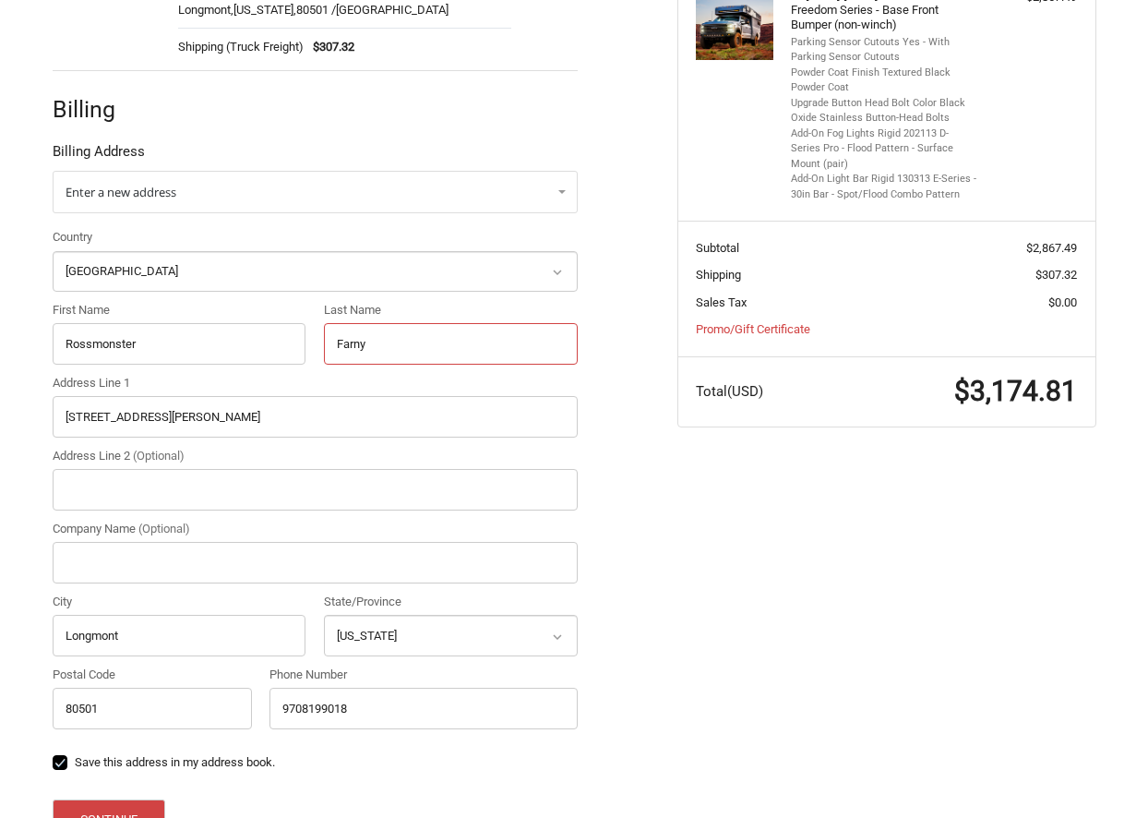
scroll to position [564, 0]
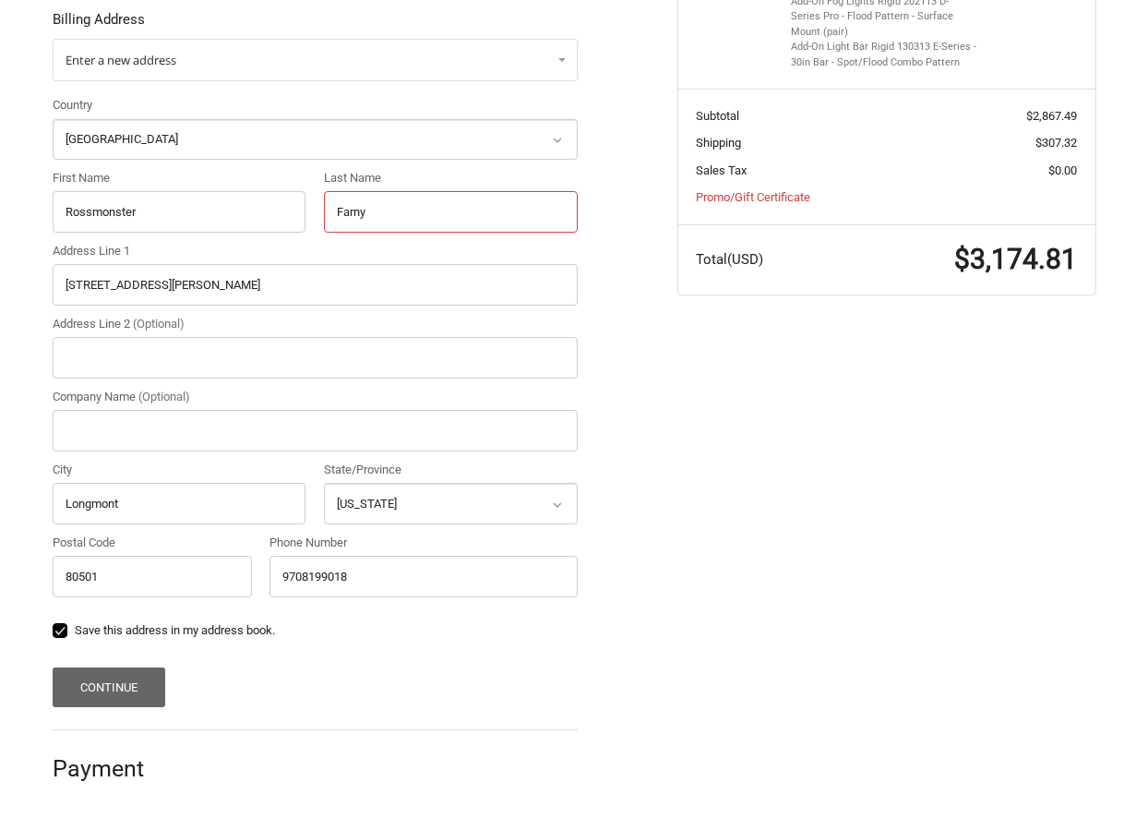
type input "Farny"
click at [118, 677] on button "Continue" at bounding box center [110, 687] width 114 height 40
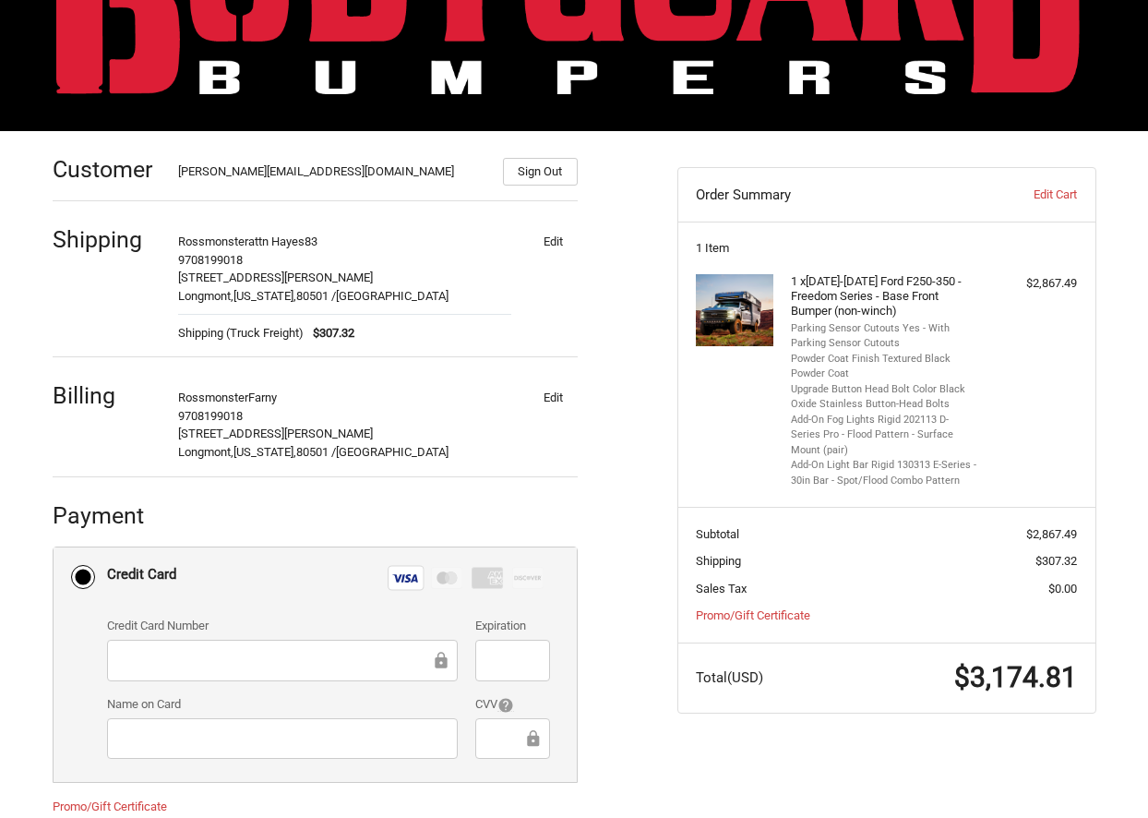
scroll to position [324, 0]
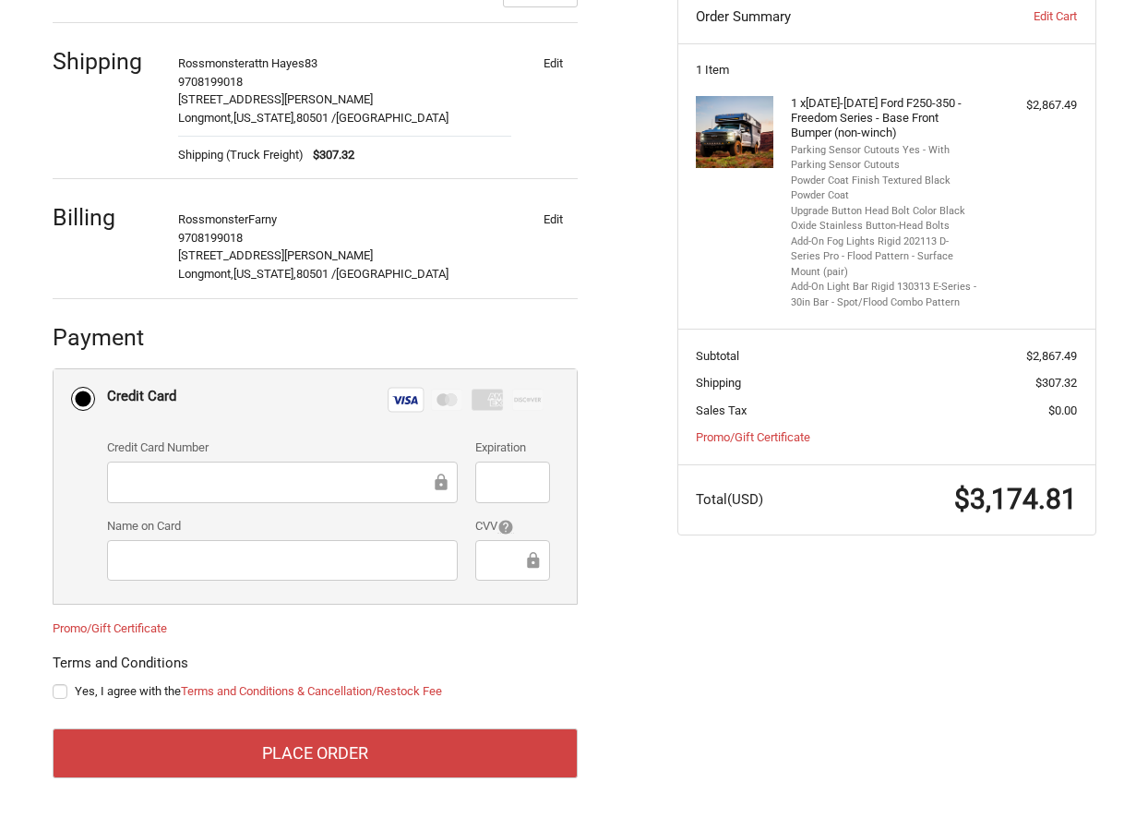
click at [122, 698] on label "Yes, I agree with the Terms and Conditions & Cancellation/Restock Fee" at bounding box center [315, 691] width 525 height 15
click at [54, 683] on input "Yes, I agree with the Terms and Conditions & Cancellation/Restock Fee" at bounding box center [53, 682] width 1 height 1
checkbox input "true"
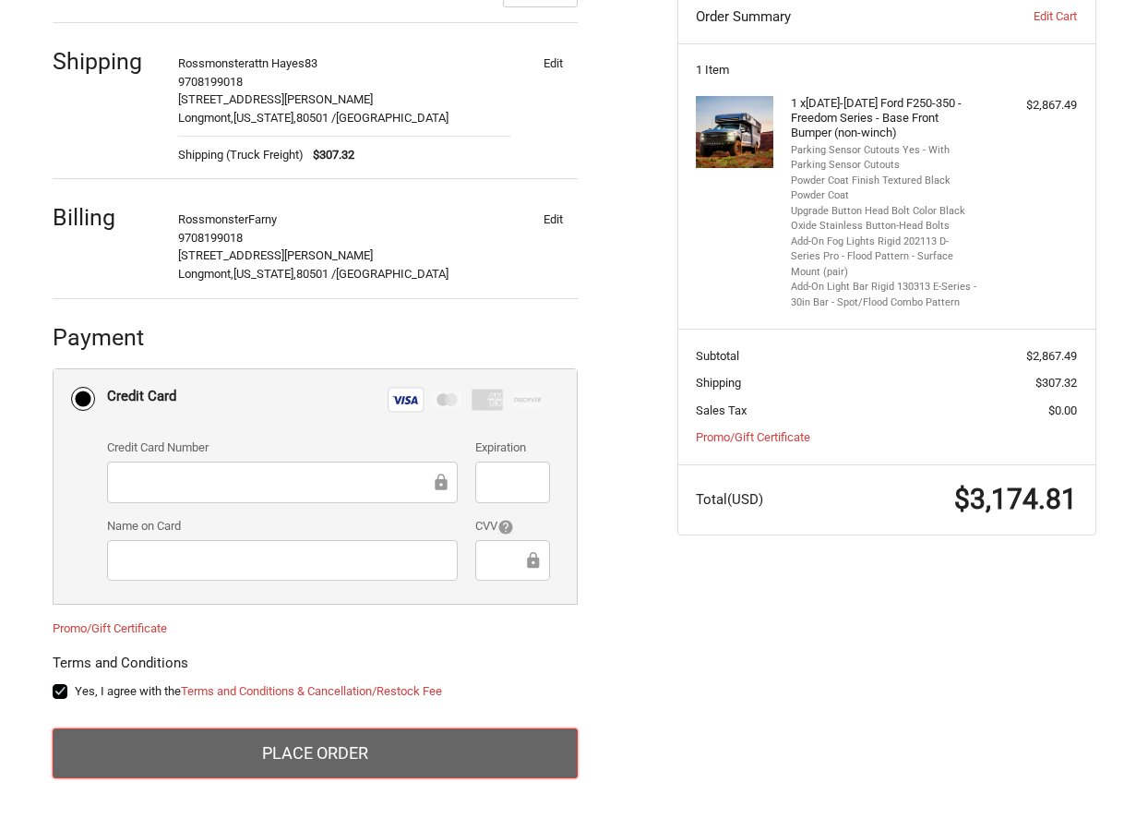
click at [204, 739] on button "Place Order" at bounding box center [315, 753] width 525 height 50
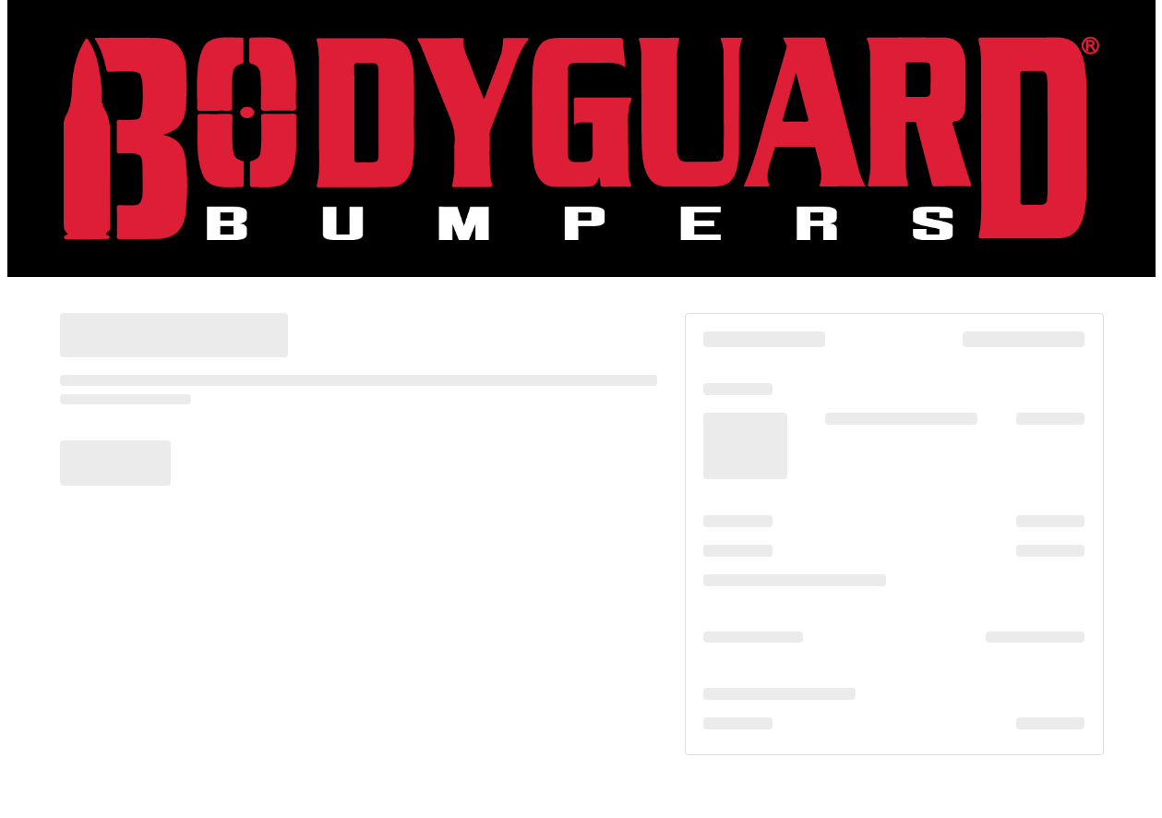
scroll to position [0, 0]
